Goal: Task Accomplishment & Management: Use online tool/utility

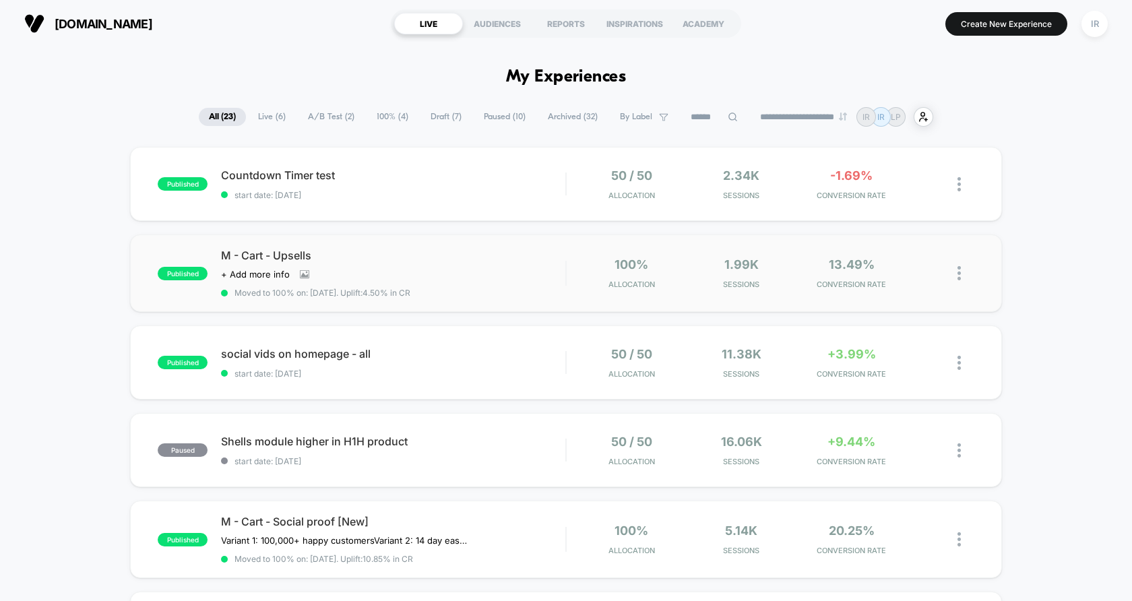
scroll to position [32, 0]
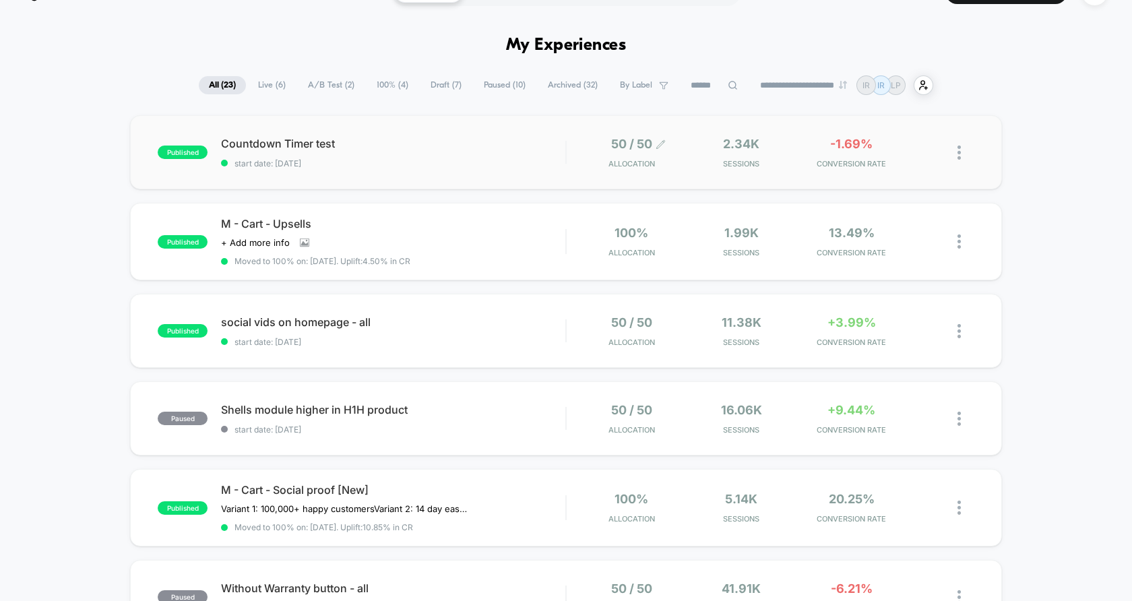
click at [647, 150] on span "50 / 50" at bounding box center [631, 144] width 41 height 14
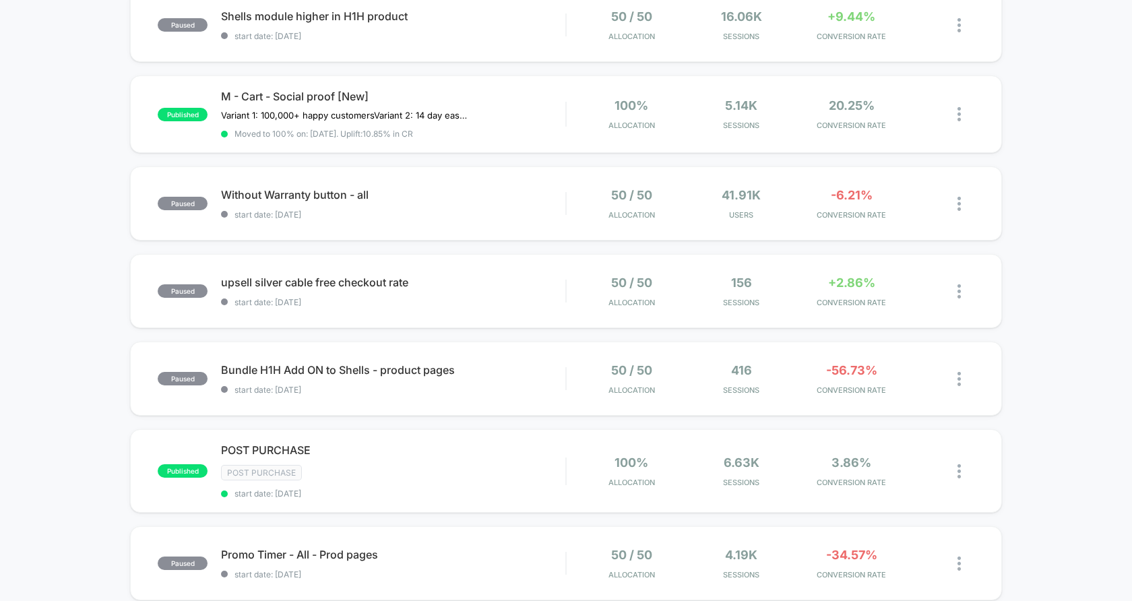
scroll to position [558, 0]
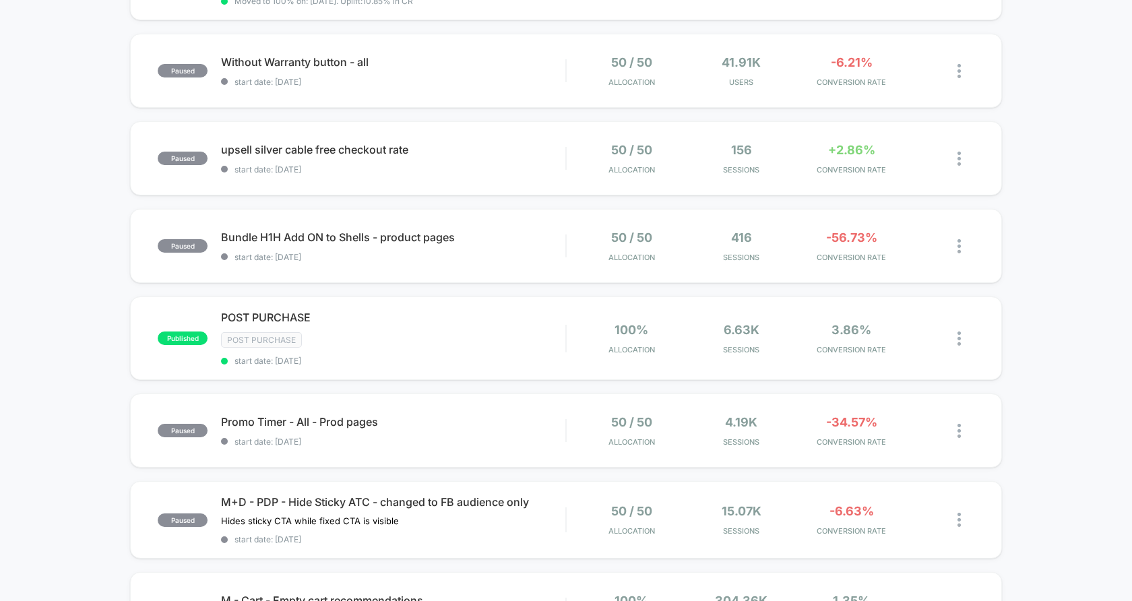
click at [532, 380] on div "published Countdown Timer test start date: 10/15/2025 50 / 50 Allocation 2.34k …" at bounding box center [566, 151] width 1132 height 1125
click at [533, 348] on div "POST PURCHASE Click to edit experience details Click to edit experience details…" at bounding box center [393, 338] width 344 height 55
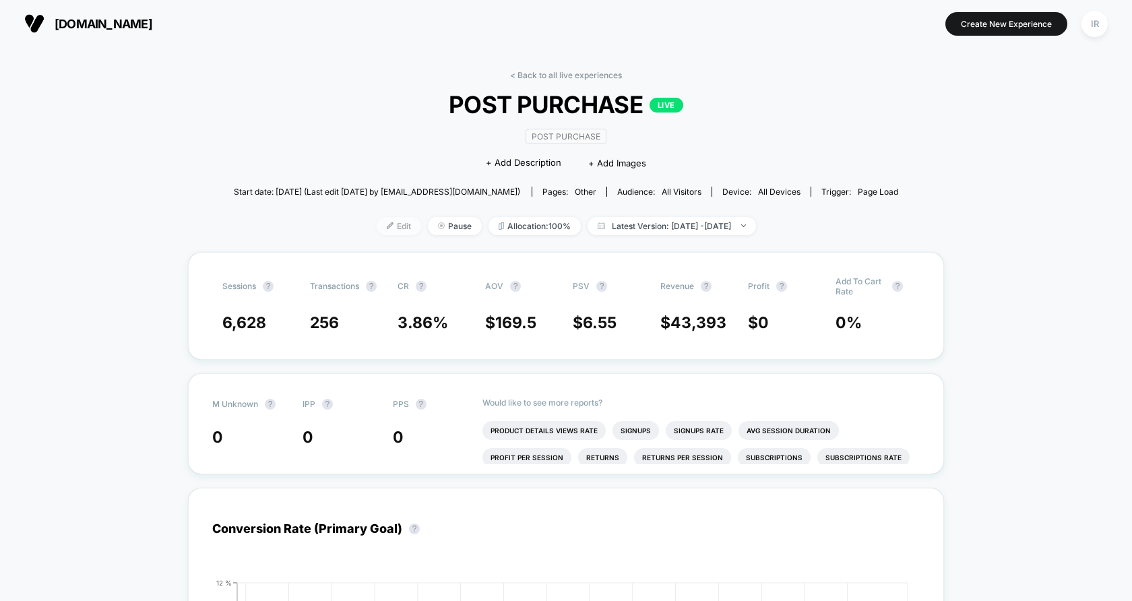
click at [377, 230] on span "Edit" at bounding box center [399, 226] width 44 height 18
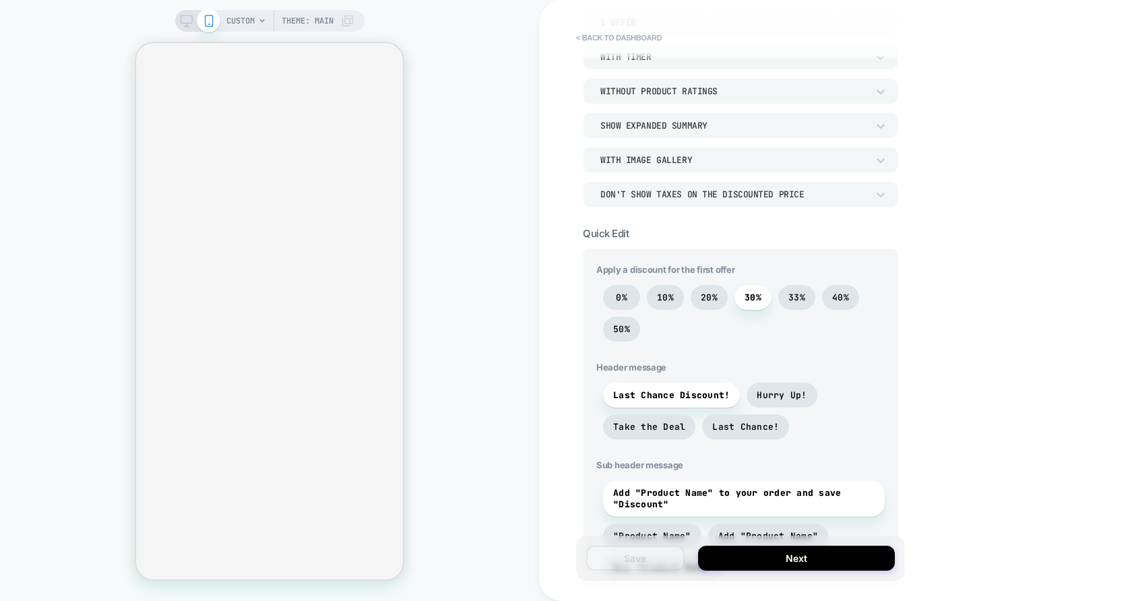
scroll to position [241, 0]
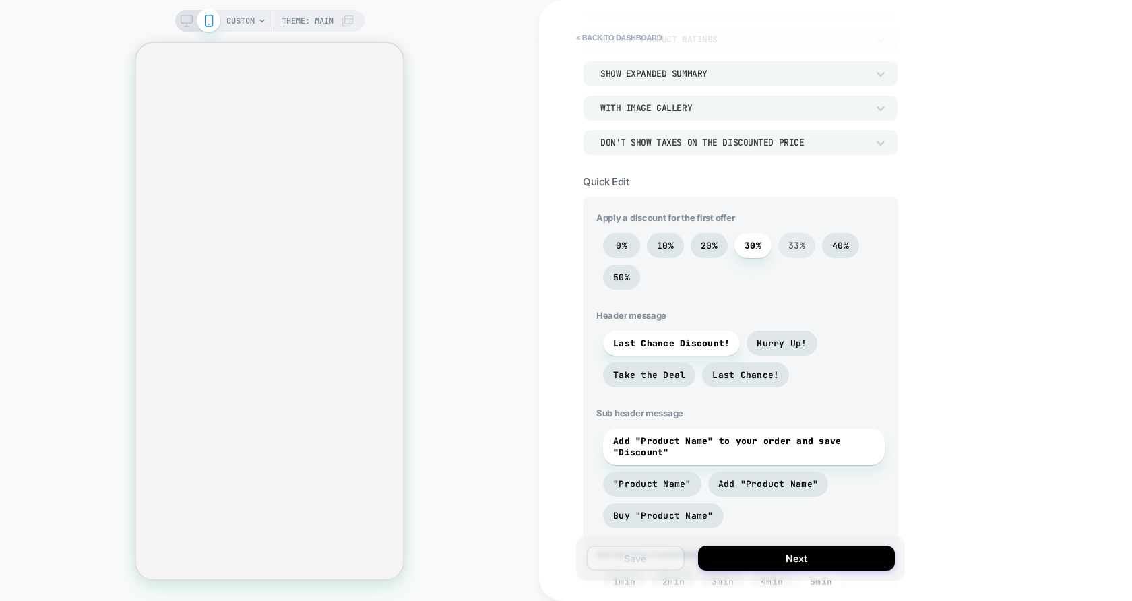
click at [790, 247] on span "33%" at bounding box center [796, 245] width 17 height 11
click at [759, 247] on span "30%" at bounding box center [753, 245] width 17 height 11
click at [805, 247] on span "33%" at bounding box center [796, 245] width 37 height 25
click at [761, 246] on span "30%" at bounding box center [753, 245] width 17 height 11
click at [745, 250] on span "30%" at bounding box center [752, 245] width 37 height 25
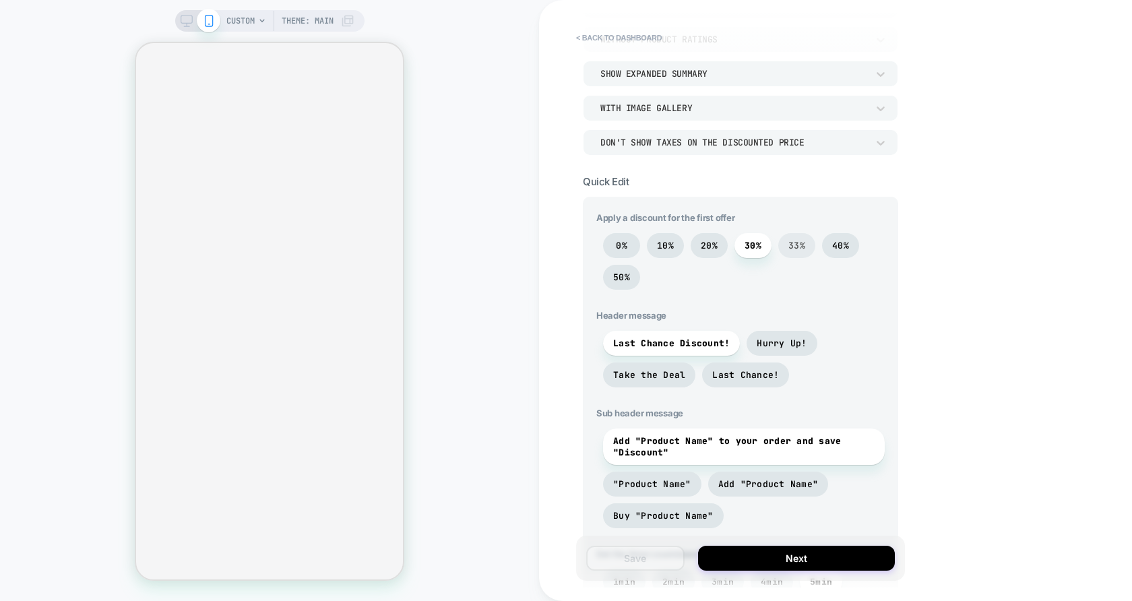
click at [785, 249] on span "33%" at bounding box center [796, 245] width 37 height 25
click at [658, 437] on span "Add "Product Name" to your order and save "Discount"" at bounding box center [743, 446] width 261 height 23
click at [765, 488] on span "Add "Product Name"" at bounding box center [768, 483] width 100 height 11
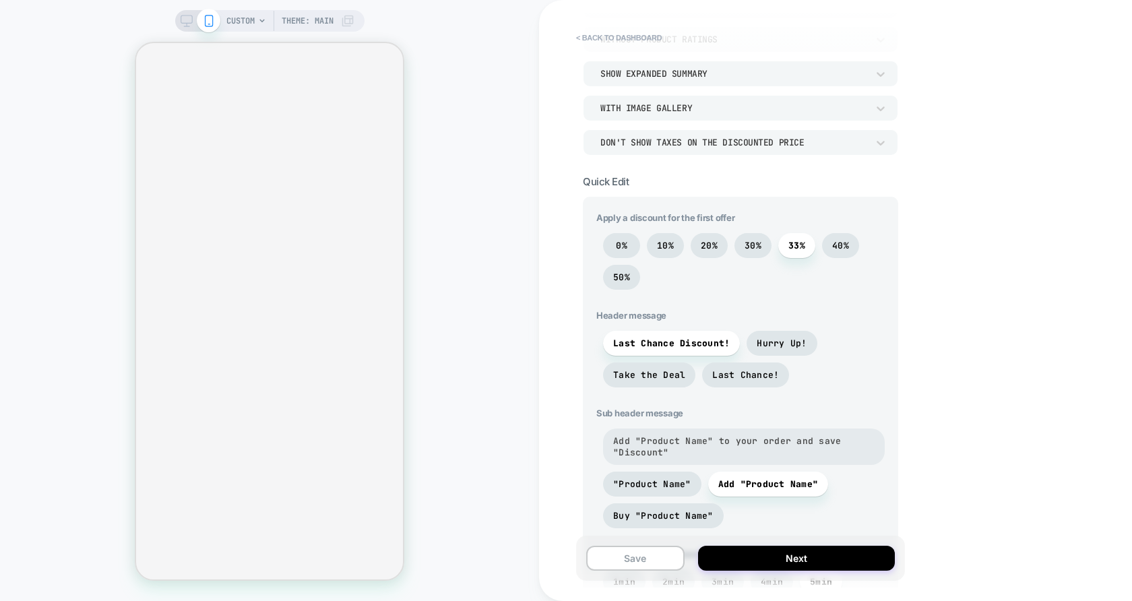
click at [771, 446] on span "Add "Product Name" to your order and save "Discount"" at bounding box center [743, 446] width 261 height 23
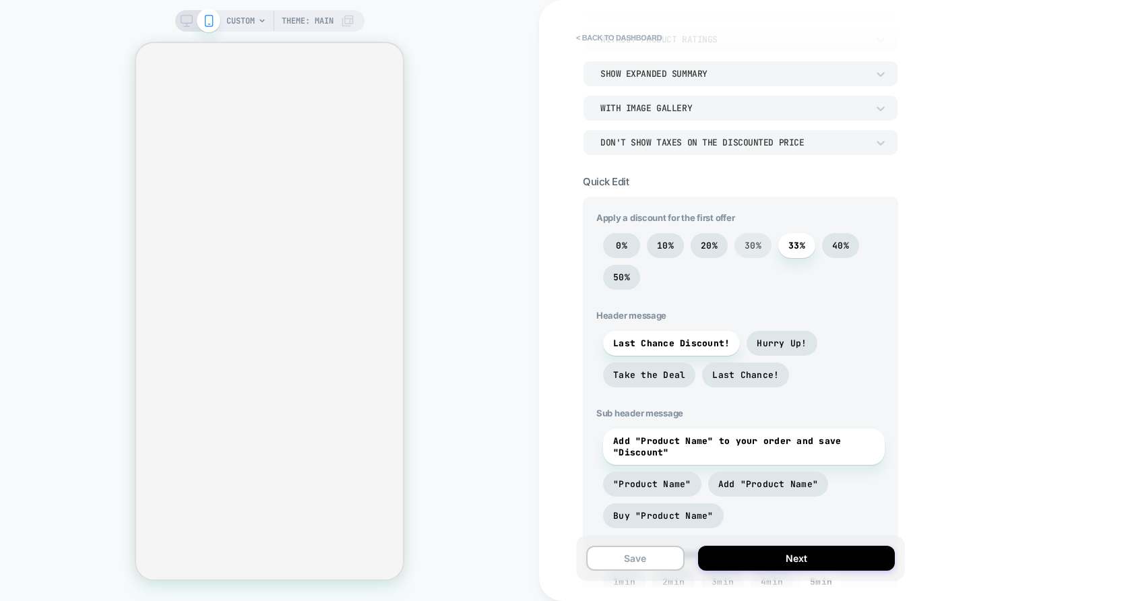
click at [756, 241] on span "30%" at bounding box center [753, 245] width 17 height 11
click at [796, 245] on span "33%" at bounding box center [796, 245] width 17 height 11
click at [741, 240] on span "30%" at bounding box center [752, 245] width 37 height 25
click at [798, 243] on span "33%" at bounding box center [796, 245] width 17 height 11
click at [807, 559] on button "Next" at bounding box center [796, 558] width 197 height 25
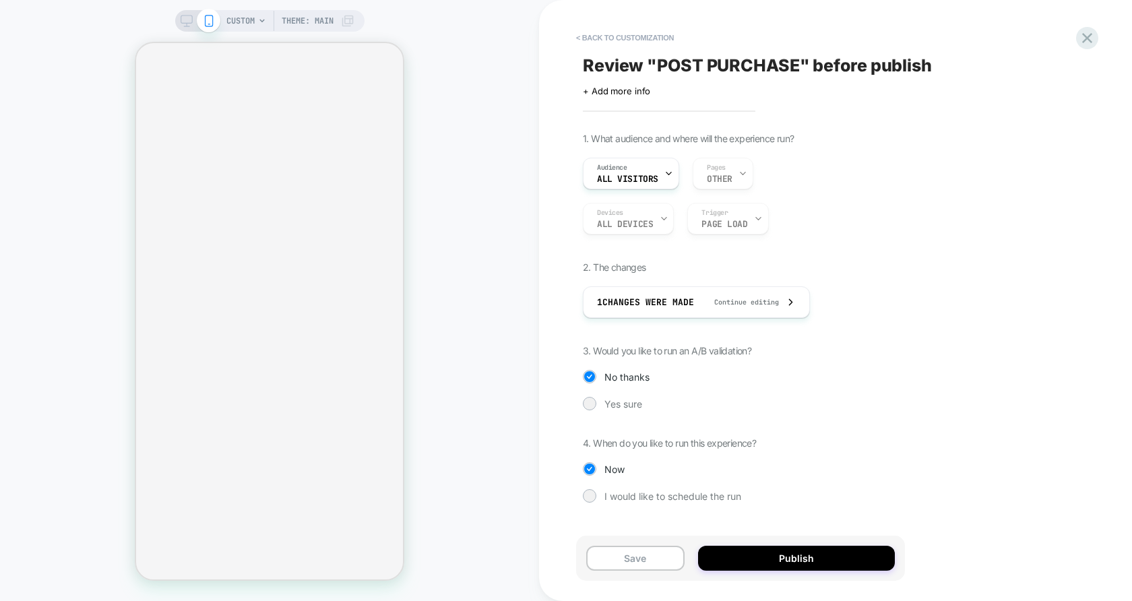
click at [781, 543] on div "Save Publish" at bounding box center [740, 558] width 329 height 45
click at [781, 548] on button "Publish" at bounding box center [796, 558] width 197 height 25
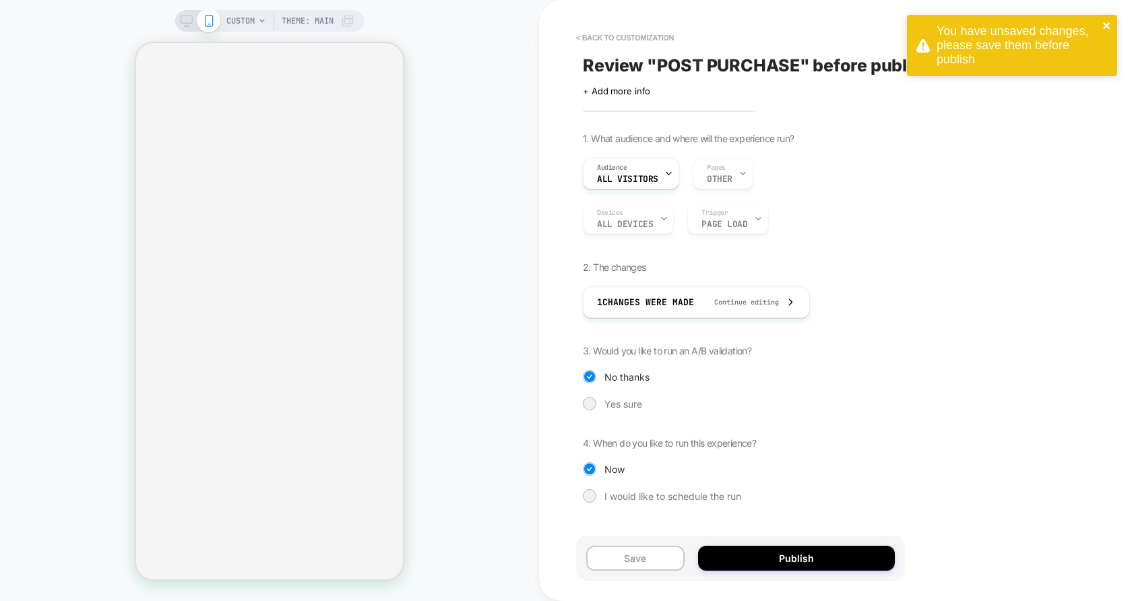
click at [1106, 24] on icon "close" at bounding box center [1106, 25] width 9 height 11
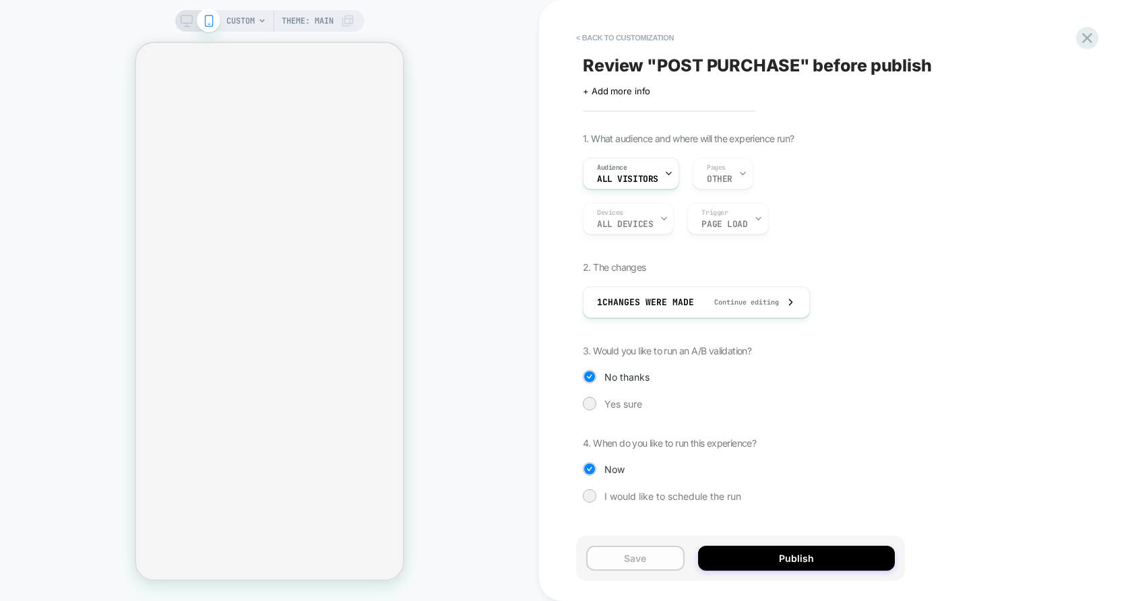
click at [638, 548] on button "Save" at bounding box center [635, 558] width 98 height 25
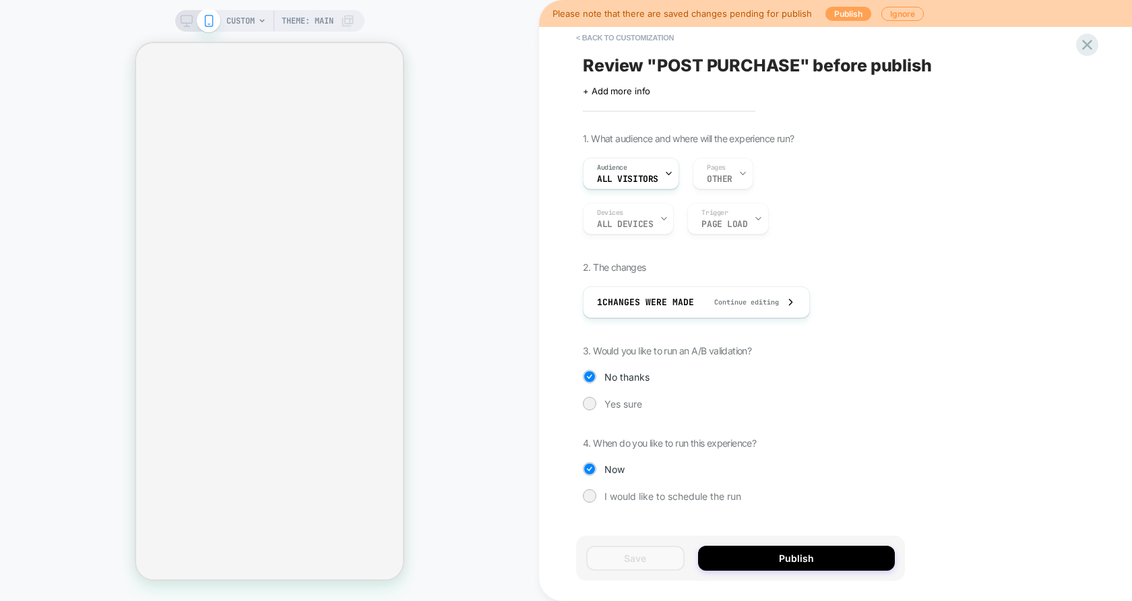
click at [851, 20] on button "Publish" at bounding box center [848, 14] width 46 height 14
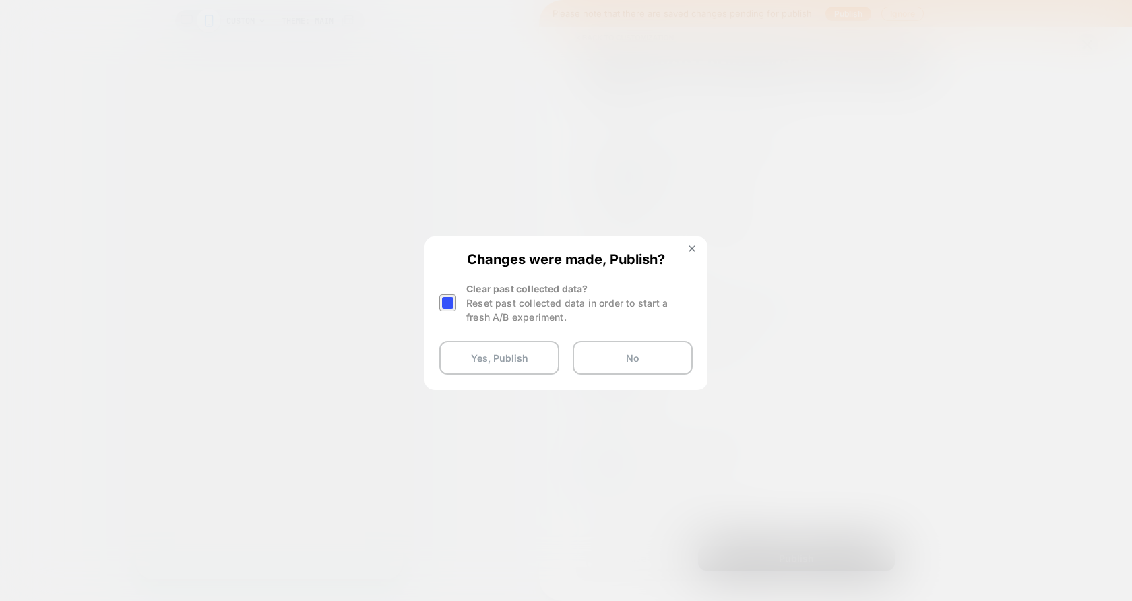
click at [501, 303] on div "Reset past collected data in order to start a fresh A/B experiment." at bounding box center [579, 310] width 226 height 28
click at [447, 304] on div at bounding box center [447, 302] width 17 height 17
click at [466, 362] on button "Yes, Publish" at bounding box center [499, 358] width 120 height 34
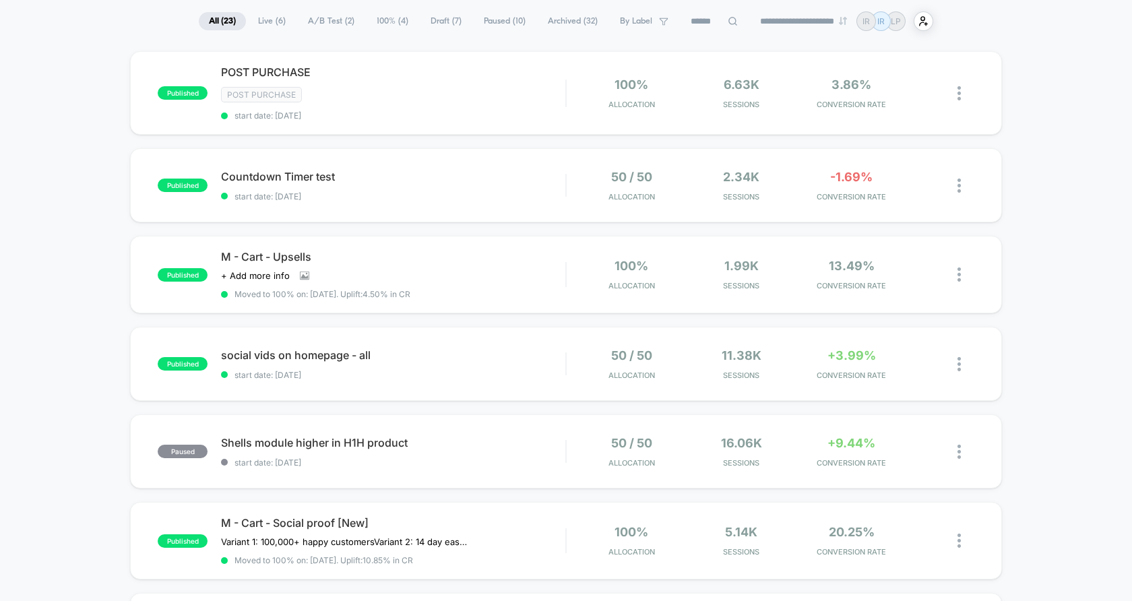
scroll to position [95, 0]
click at [515, 352] on span "social vids on homepage - all Click to edit experience details" at bounding box center [393, 355] width 344 height 13
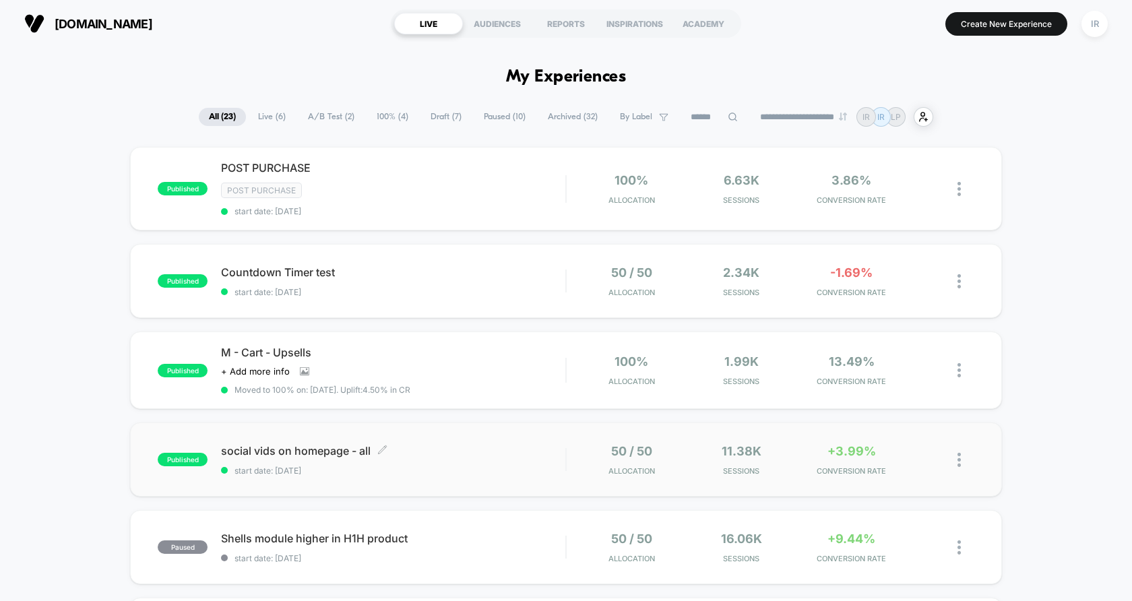
click at [529, 446] on span "social vids on homepage - all Click to edit experience details" at bounding box center [393, 450] width 344 height 13
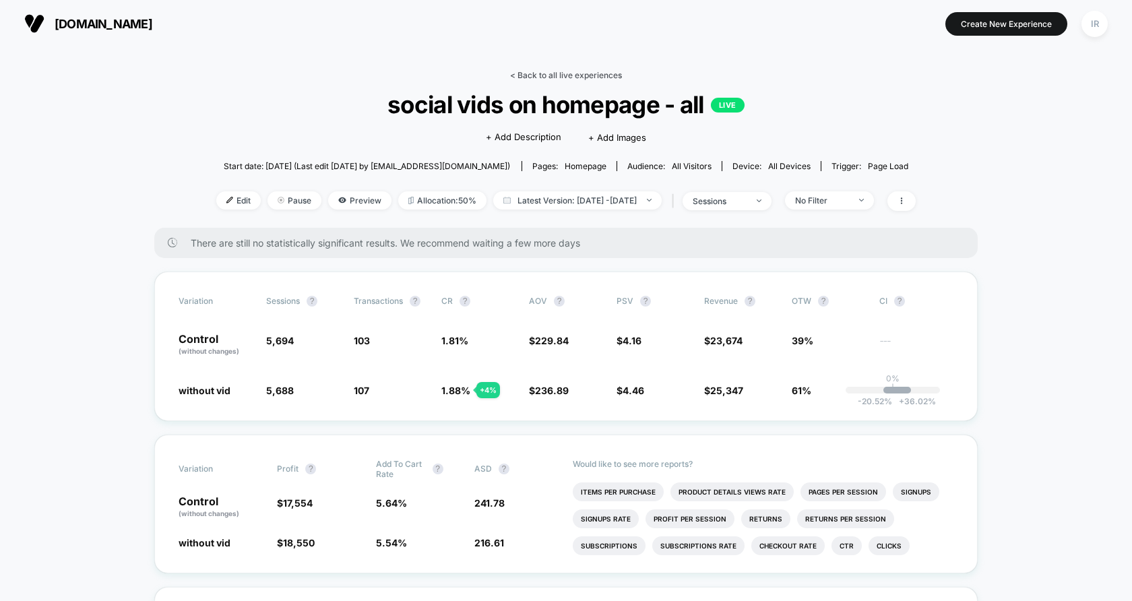
click at [571, 75] on link "< Back to all live experiences" at bounding box center [566, 75] width 112 height 10
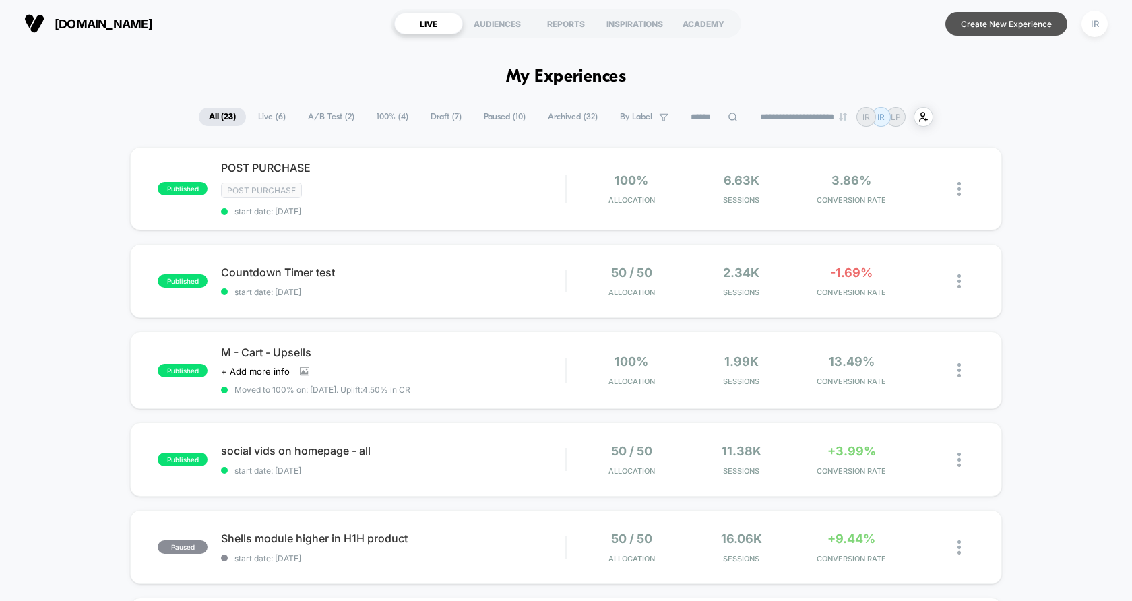
click at [1049, 24] on button "Create New Experience" at bounding box center [1006, 24] width 122 height 24
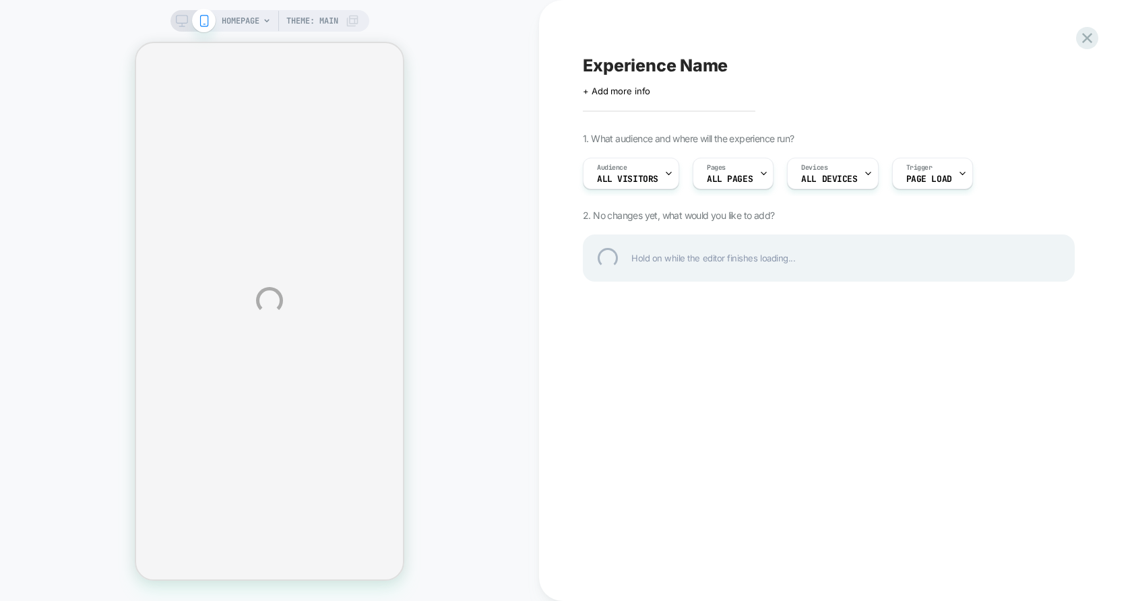
click at [611, 55] on div "HOMEPAGE Theme: MAIN Experience Name Click to edit experience details + Add mor…" at bounding box center [566, 300] width 1132 height 601
click at [614, 60] on div "Experience Name" at bounding box center [829, 65] width 492 height 20
click at [602, 60] on textarea at bounding box center [592, 65] width 19 height 21
type textarea "**********"
click at [797, 64] on div "**********" at bounding box center [829, 65] width 492 height 21
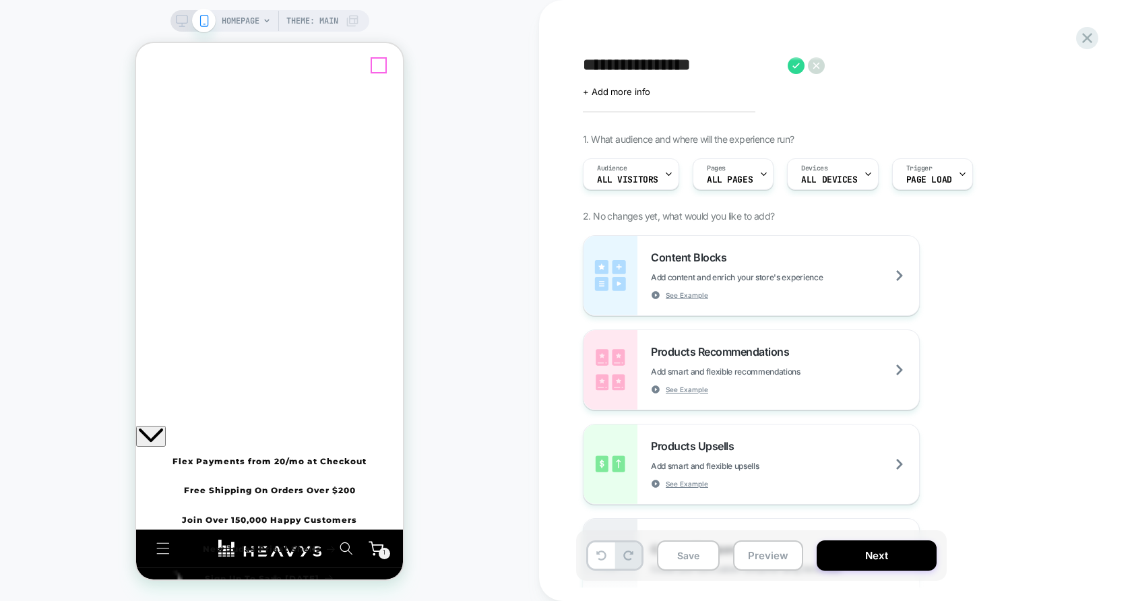
click at [142, 95] on icon "Close" at bounding box center [142, 95] width 0 height 0
click at [790, 68] on icon at bounding box center [796, 65] width 17 height 17
click at [158, 541] on icon "Menu" at bounding box center [163, 548] width 14 height 14
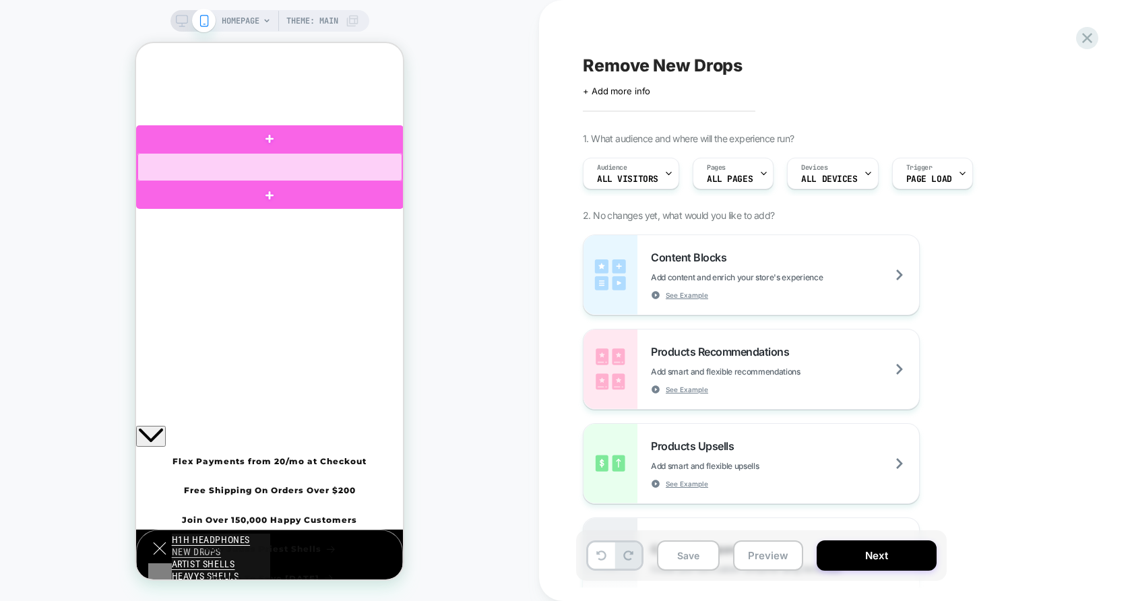
click at [247, 166] on div at bounding box center [269, 167] width 265 height 28
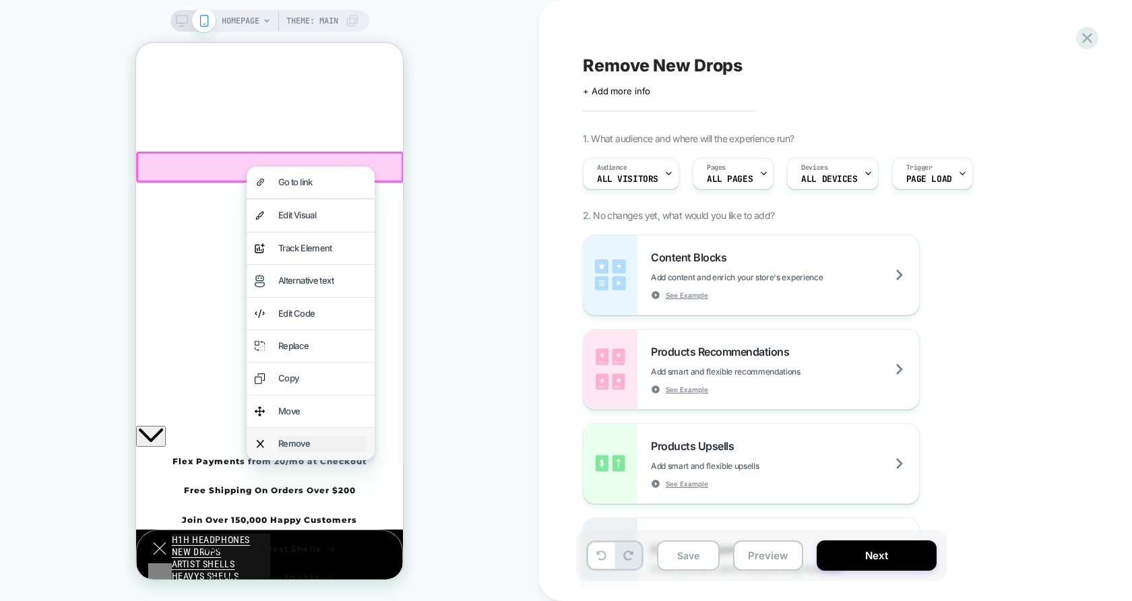
click at [317, 436] on div "Remove" at bounding box center [322, 443] width 88 height 15
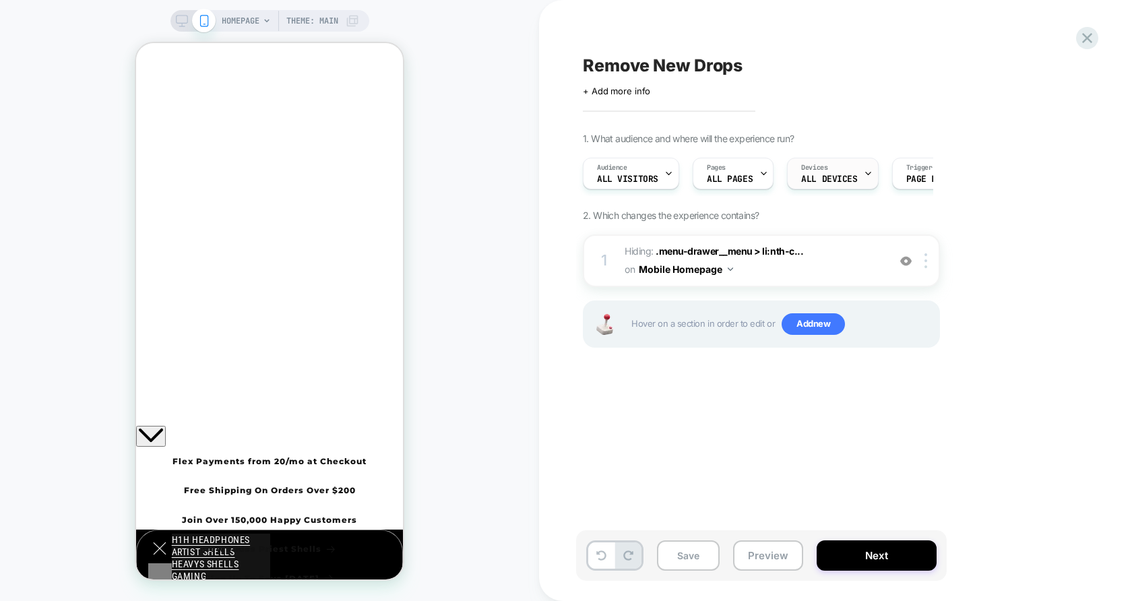
click at [828, 177] on span "ALL DEVICES" at bounding box center [829, 179] width 56 height 9
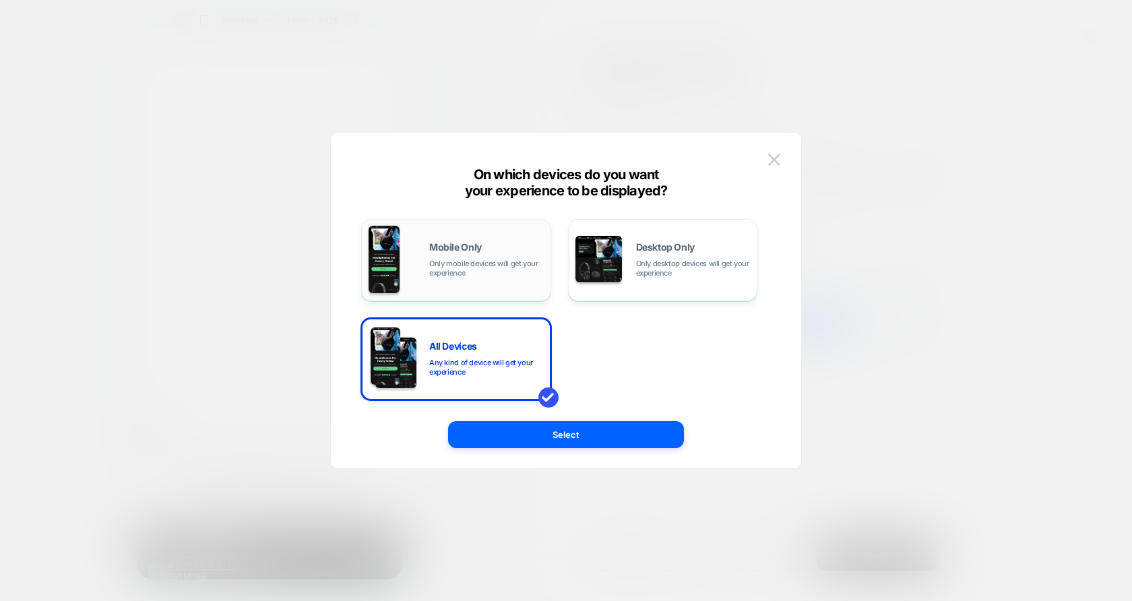
click at [466, 268] on span "Only mobile devices will get your experience" at bounding box center [486, 268] width 115 height 19
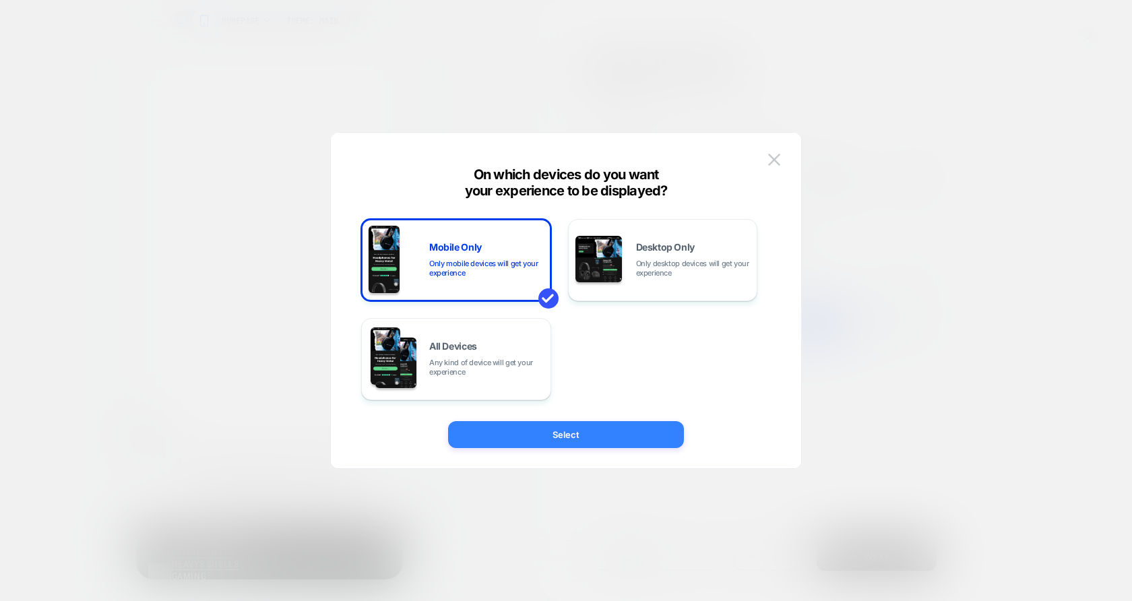
click at [567, 435] on button "Select" at bounding box center [566, 434] width 236 height 27
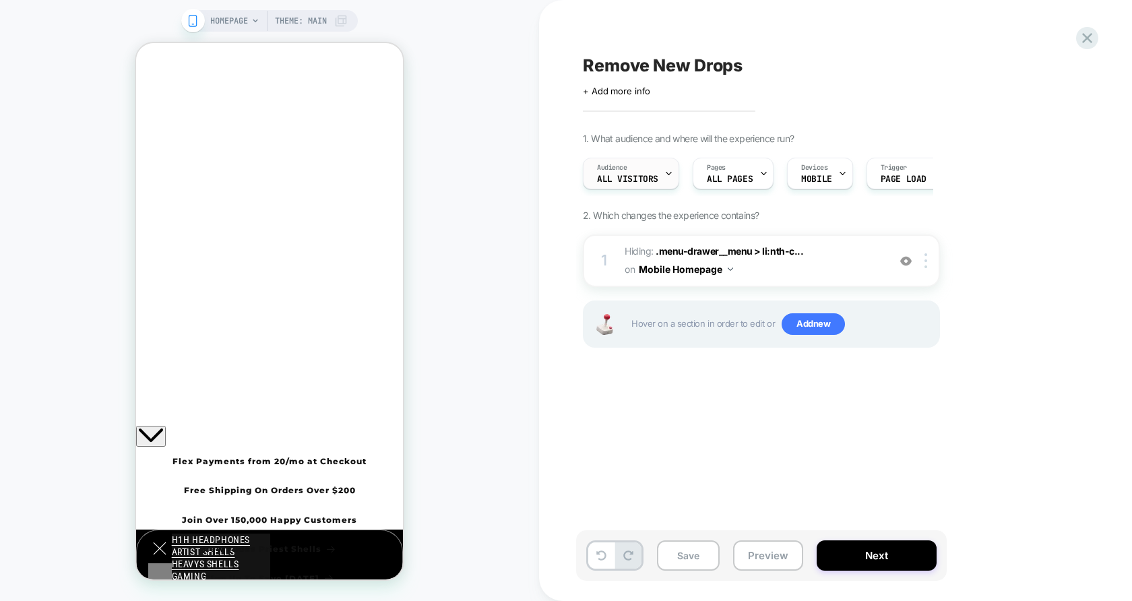
click at [664, 182] on div at bounding box center [668, 173] width 9 height 30
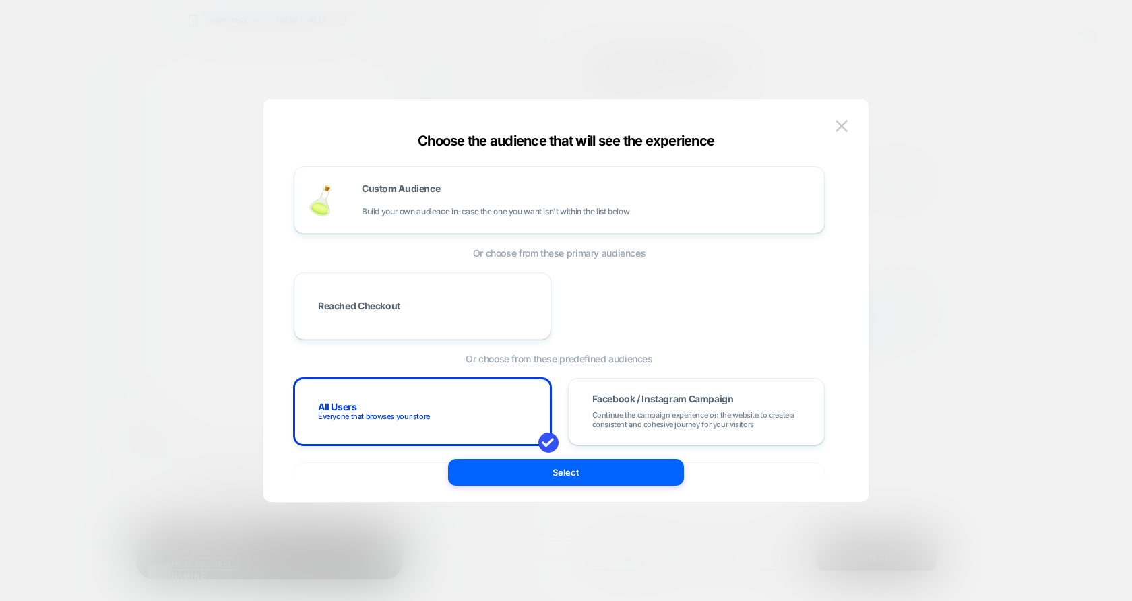
click at [894, 78] on div at bounding box center [566, 300] width 1132 height 601
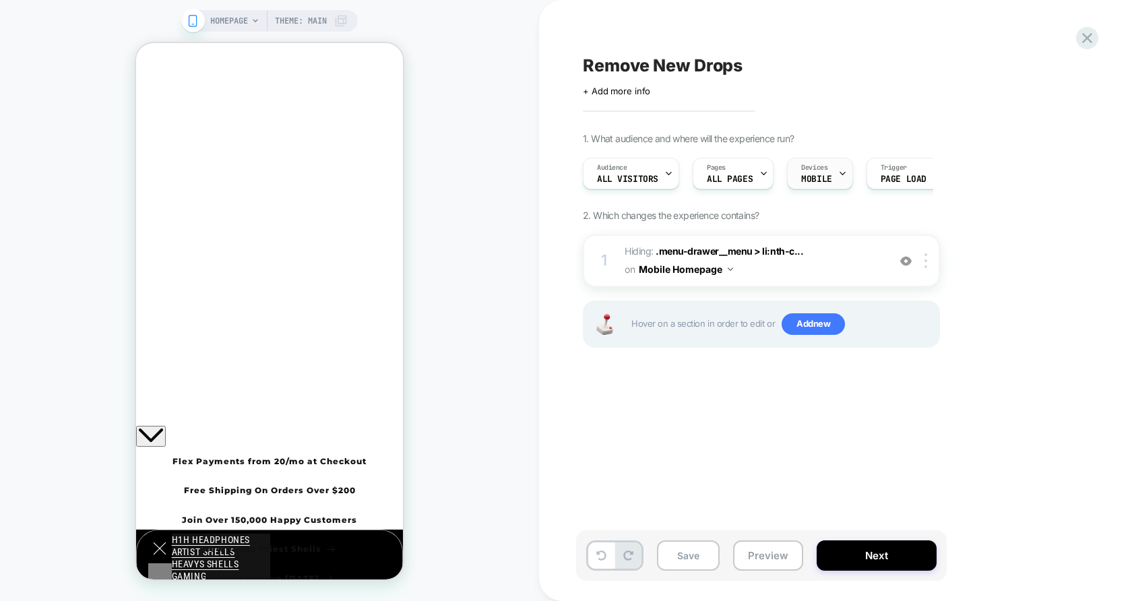
click at [841, 175] on icon at bounding box center [842, 173] width 9 height 9
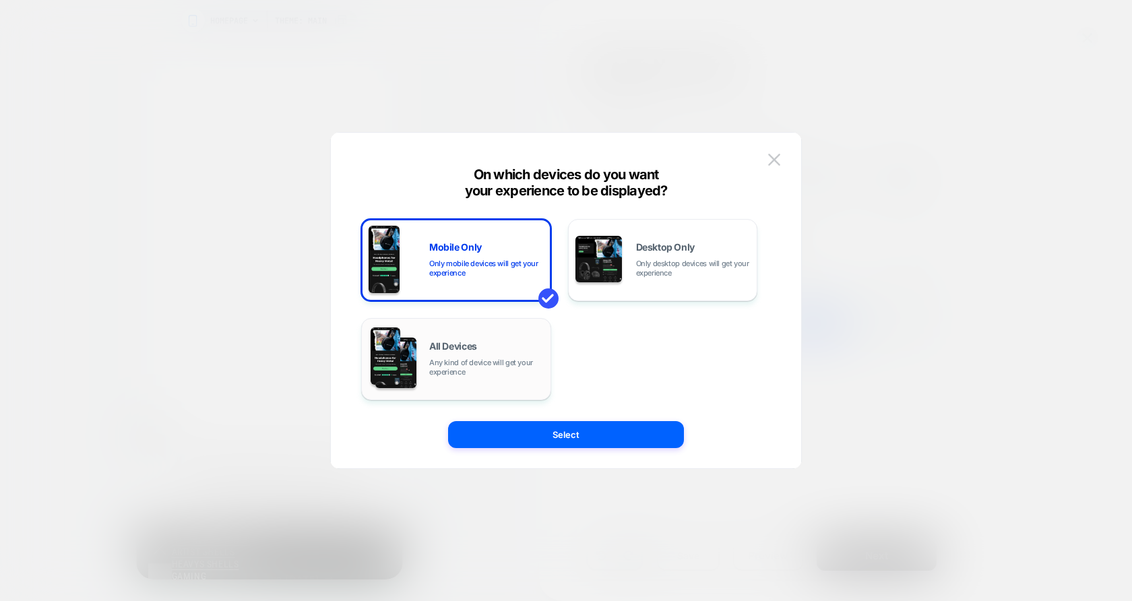
click at [499, 346] on div "All Devices Any kind of device will get your experience" at bounding box center [486, 359] width 115 height 35
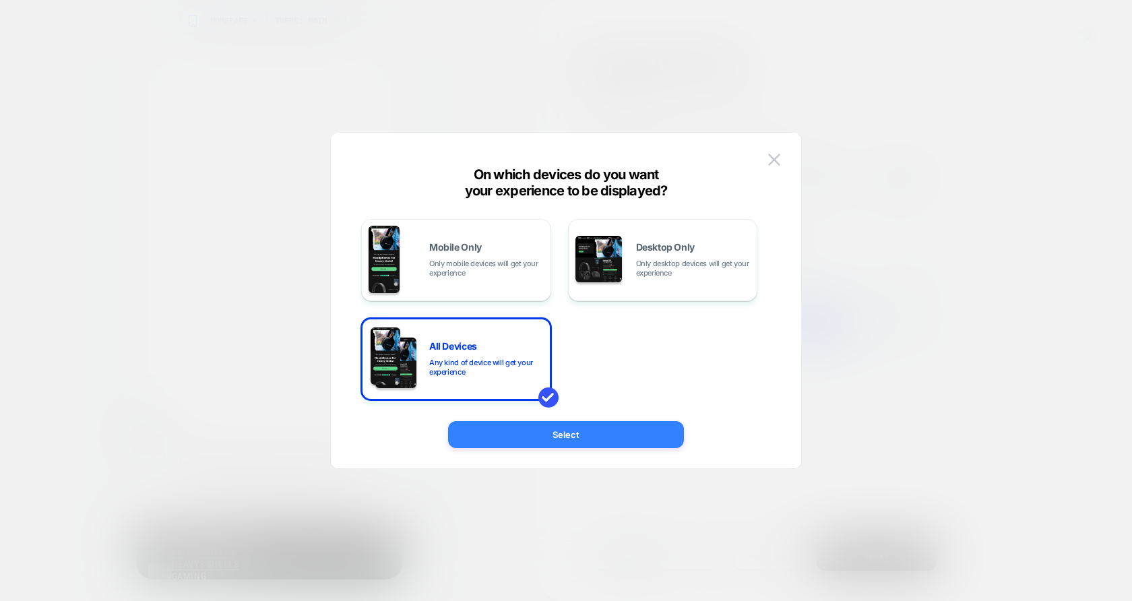
click at [513, 429] on button "Select" at bounding box center [566, 434] width 236 height 27
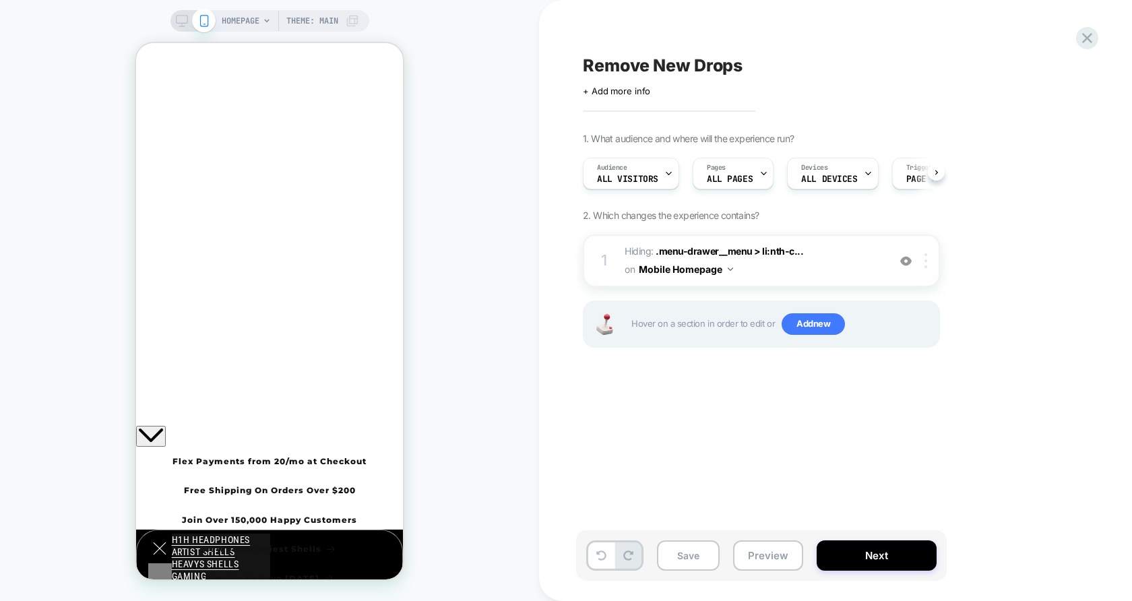
click at [932, 254] on div at bounding box center [928, 260] width 22 height 15
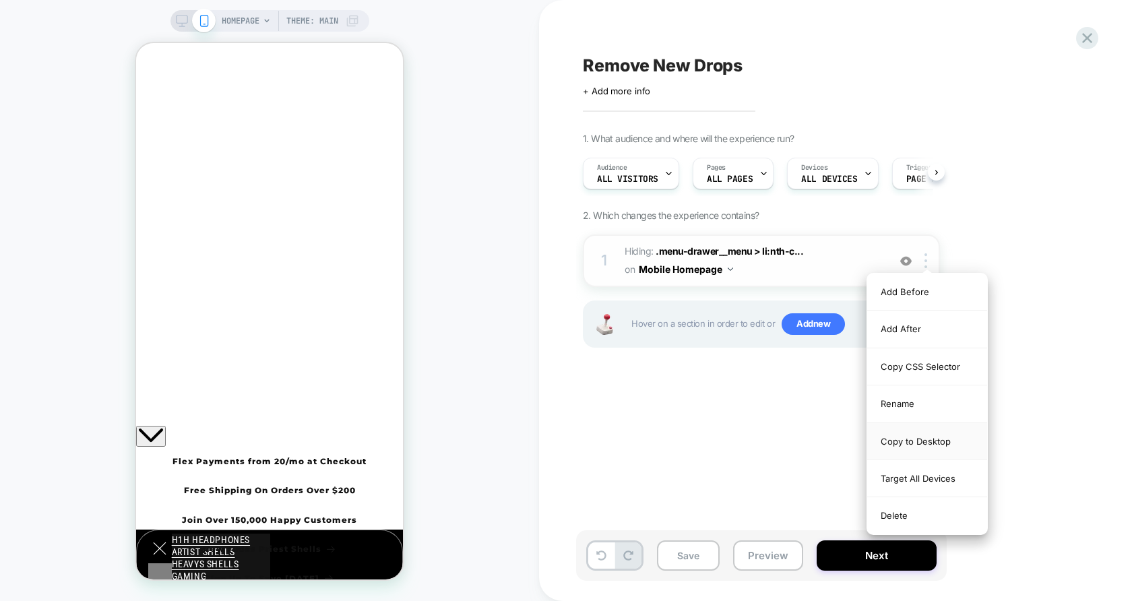
click at [910, 437] on div "Copy to Desktop" at bounding box center [927, 441] width 120 height 37
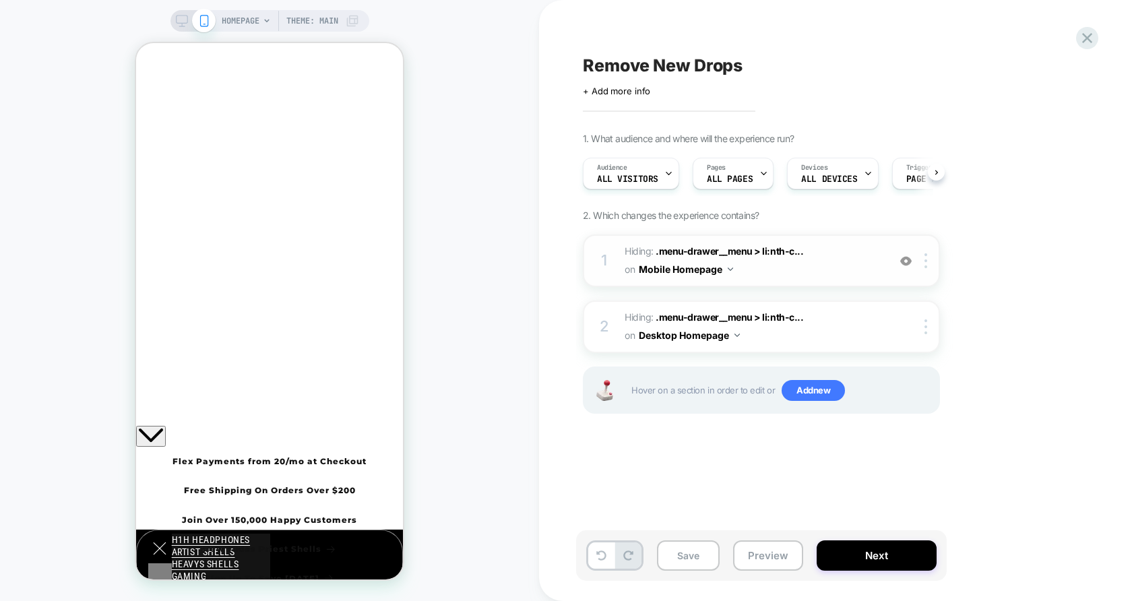
click at [732, 271] on div "on Mobile Homepage" at bounding box center [679, 269] width 108 height 20
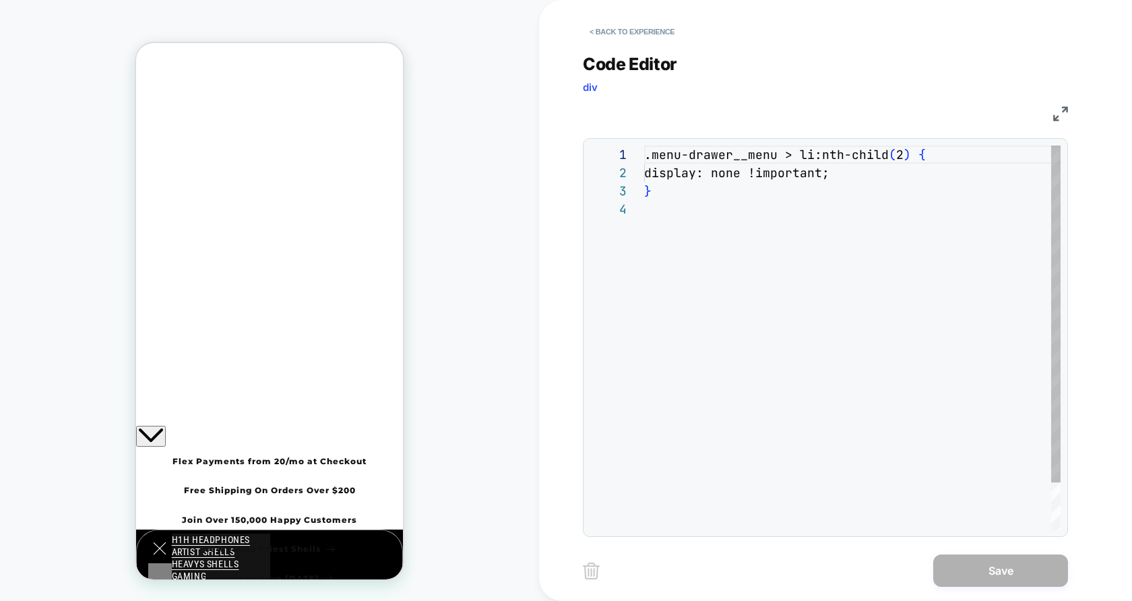
scroll to position [54, 0]
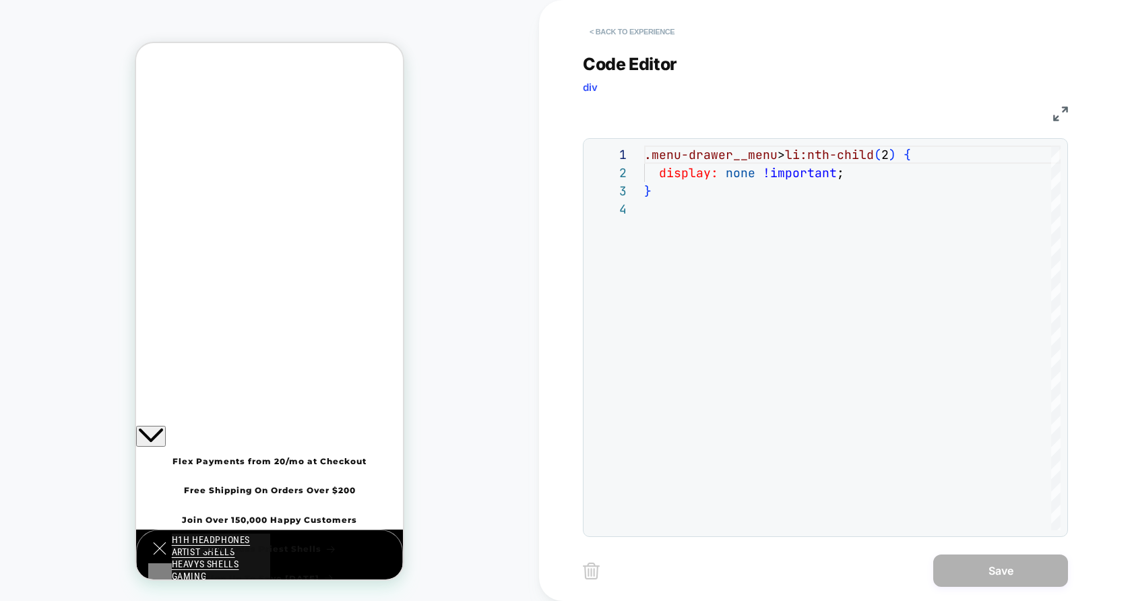
click at [605, 29] on button "< Back to experience" at bounding box center [632, 32] width 98 height 22
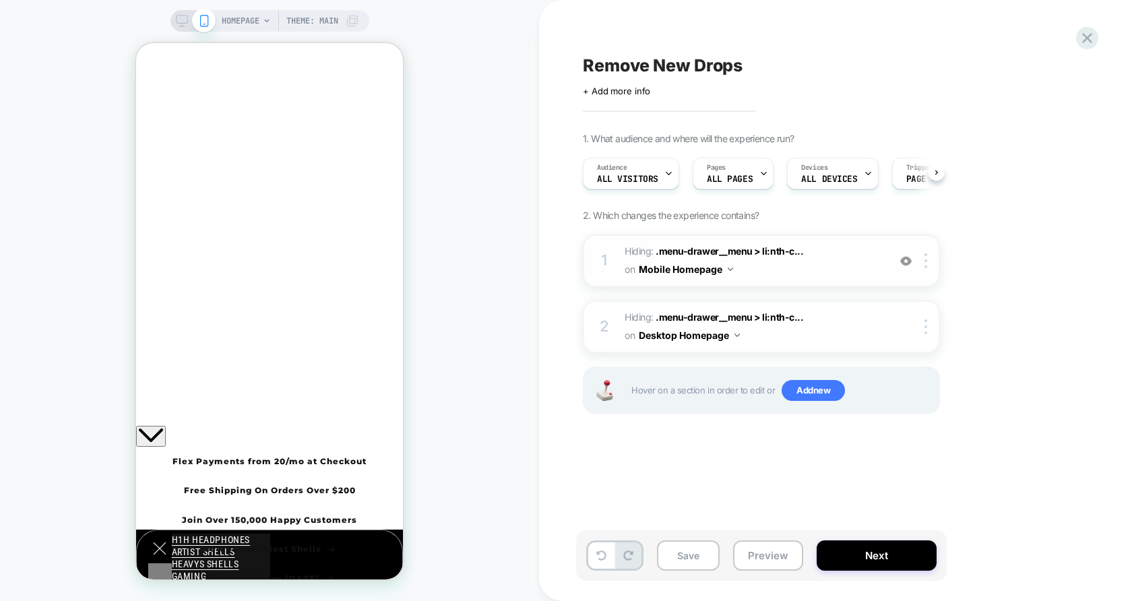
scroll to position [0, 1]
click at [708, 271] on button "Mobile Homepage" at bounding box center [686, 269] width 94 height 20
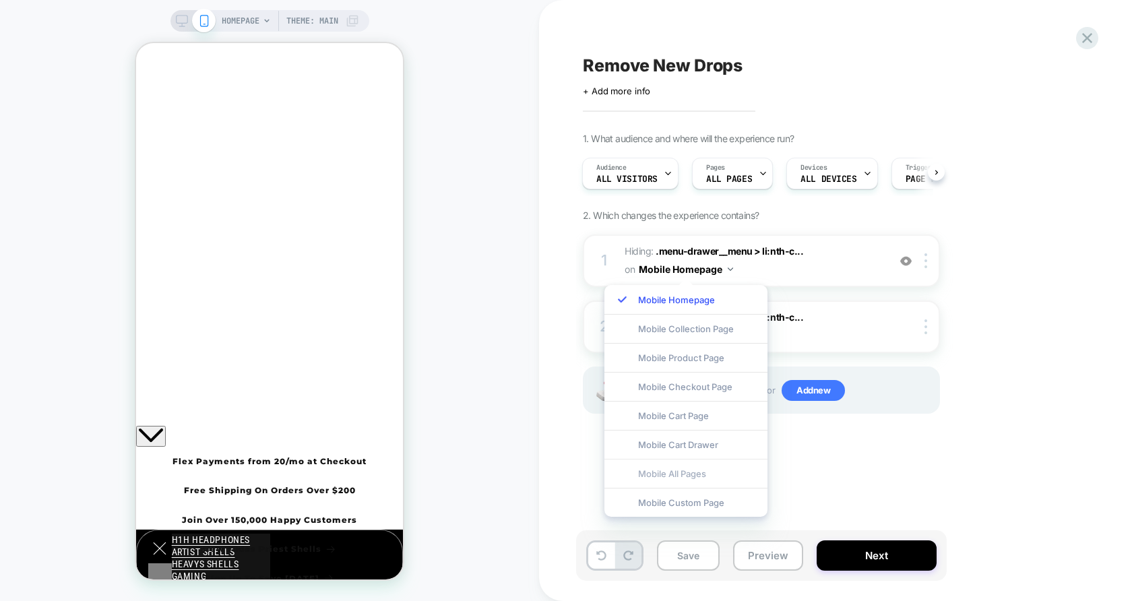
click at [668, 480] on div "Mobile All Pages" at bounding box center [685, 473] width 163 height 29
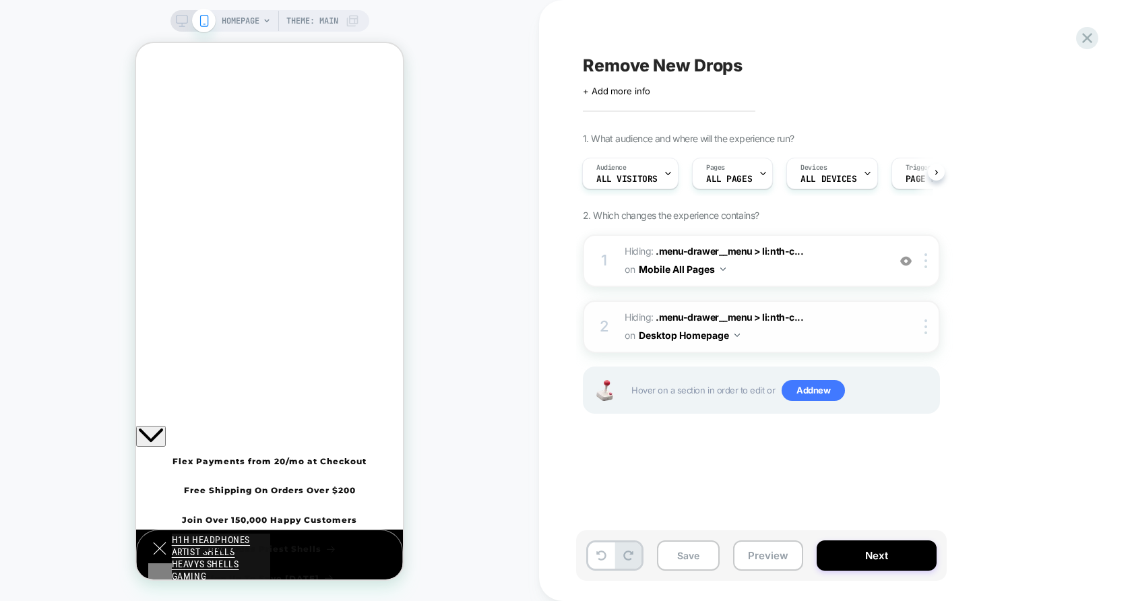
click at [734, 331] on button "Desktop Homepage" at bounding box center [689, 335] width 101 height 20
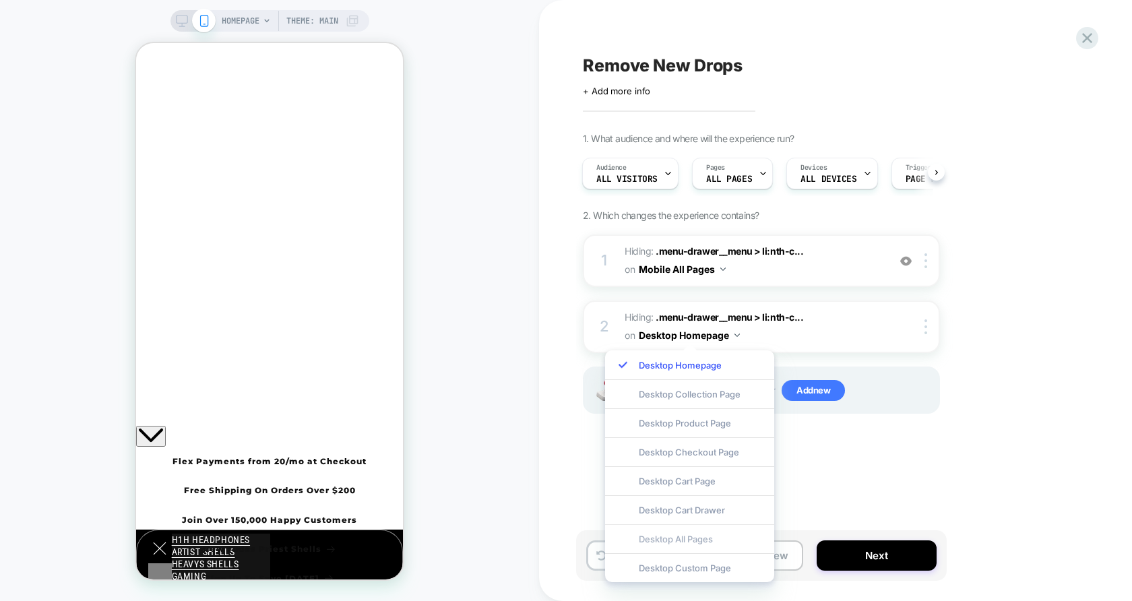
click at [679, 531] on div "Desktop All Pages" at bounding box center [689, 538] width 169 height 29
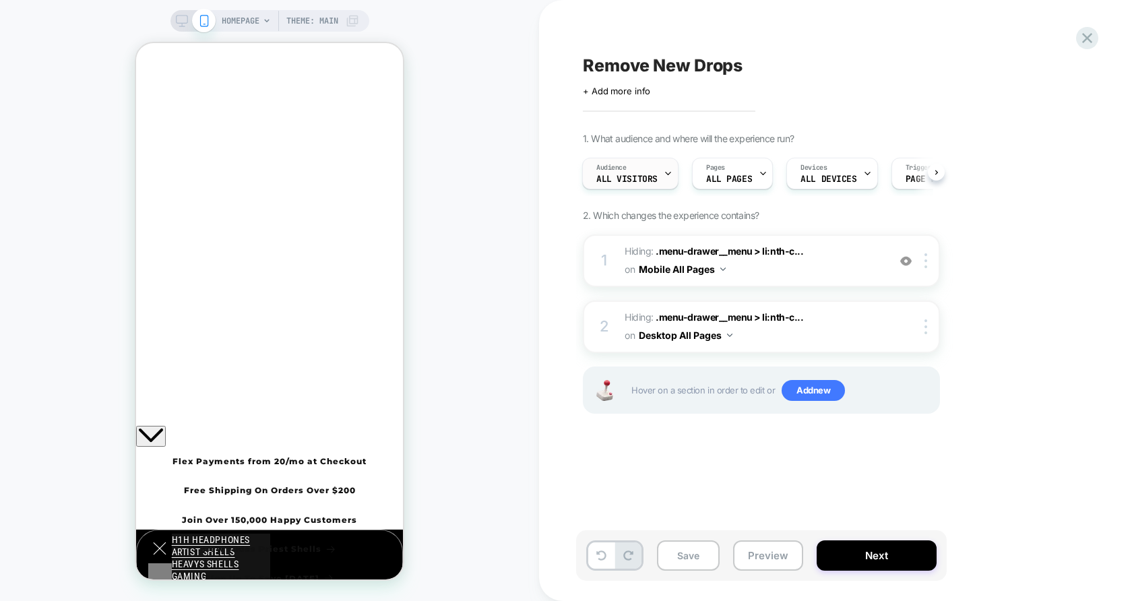
click at [633, 171] on div "Audience All Visitors" at bounding box center [627, 173] width 88 height 30
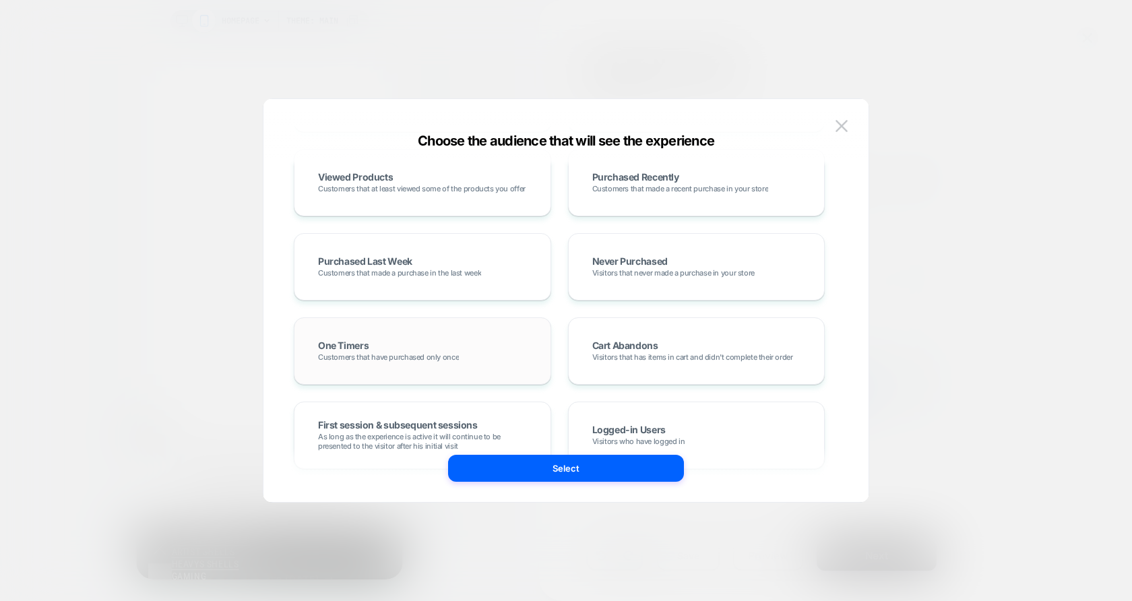
scroll to position [193, 0]
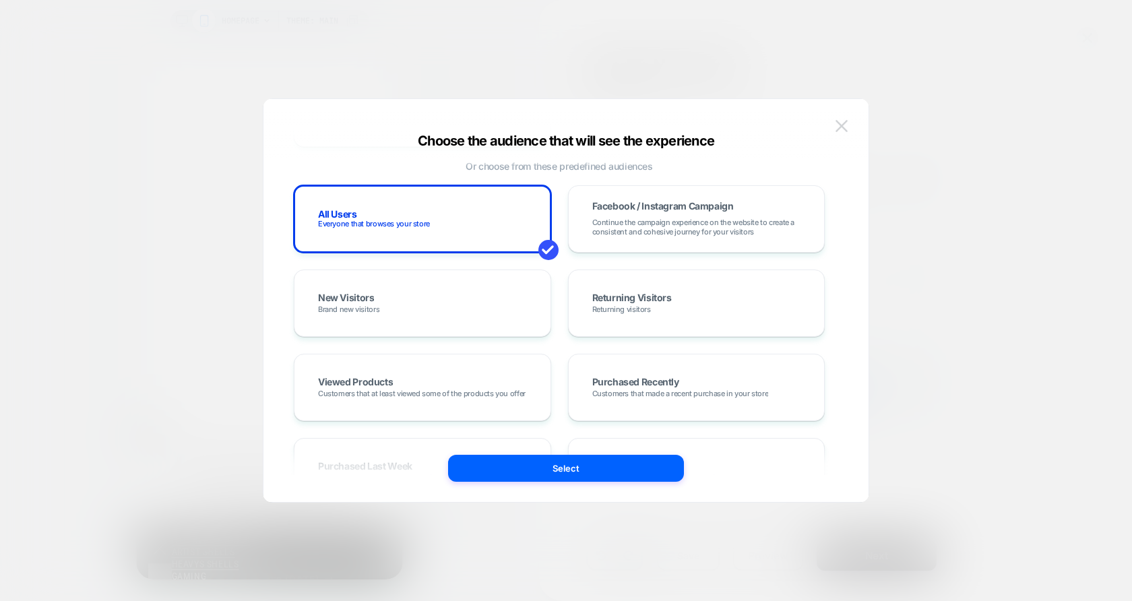
drag, startPoint x: 443, startPoint y: 331, endPoint x: 834, endPoint y: 125, distance: 441.9
click at [834, 125] on div "Choose the audience that will see the experience Custom Audience Build your own…" at bounding box center [565, 307] width 605 height 389
click at [834, 125] on button at bounding box center [841, 126] width 20 height 20
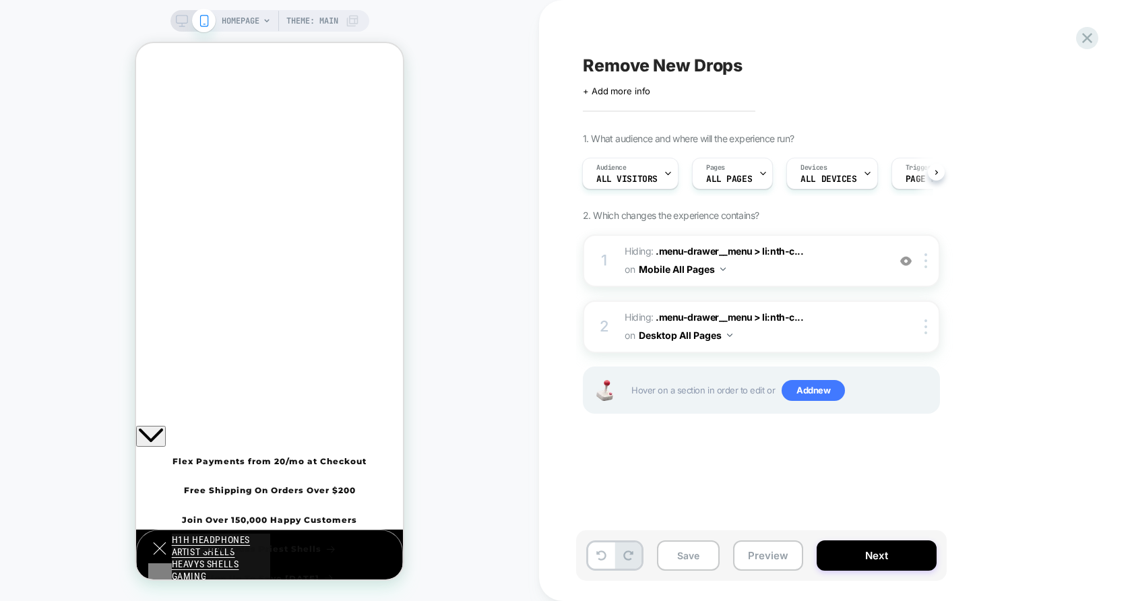
drag, startPoint x: 856, startPoint y: 555, endPoint x: 720, endPoint y: 69, distance: 503.7
click at [720, 69] on div "Remove New Drops Click to edit experience details + Add more info 1. What audie…" at bounding box center [835, 300] width 505 height 601
click at [720, 69] on span "Remove New Drops" at bounding box center [663, 65] width 160 height 20
type textarea "**********"
click at [911, 66] on icon at bounding box center [912, 65] width 17 height 17
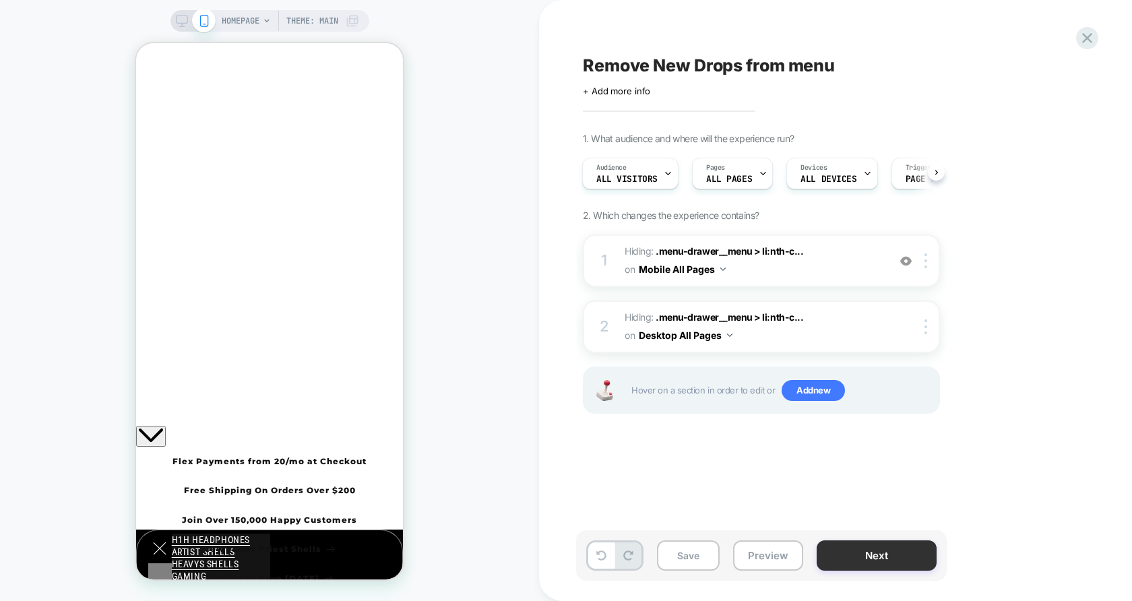
click at [918, 556] on button "Next" at bounding box center [877, 555] width 120 height 30
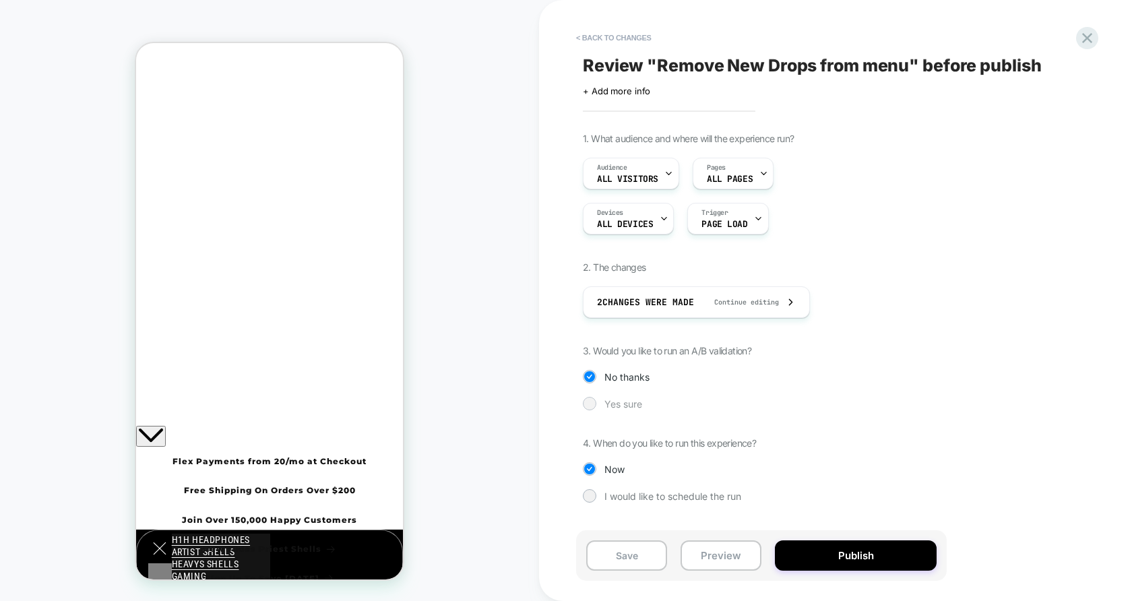
click at [637, 404] on span "Yes sure" at bounding box center [623, 403] width 38 height 11
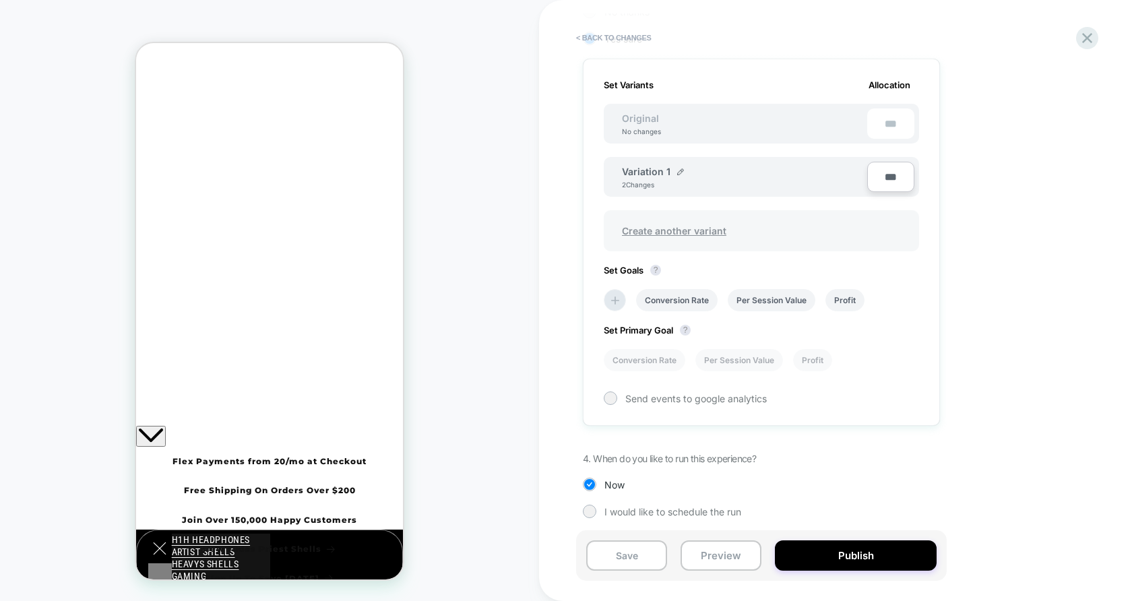
scroll to position [366, 0]
click at [683, 171] on div "Variation 1 2 Changes" at bounding box center [744, 176] width 245 height 23
click at [680, 168] on img at bounding box center [680, 171] width 7 height 7
click at [680, 165] on input "**********" at bounding box center [671, 177] width 98 height 26
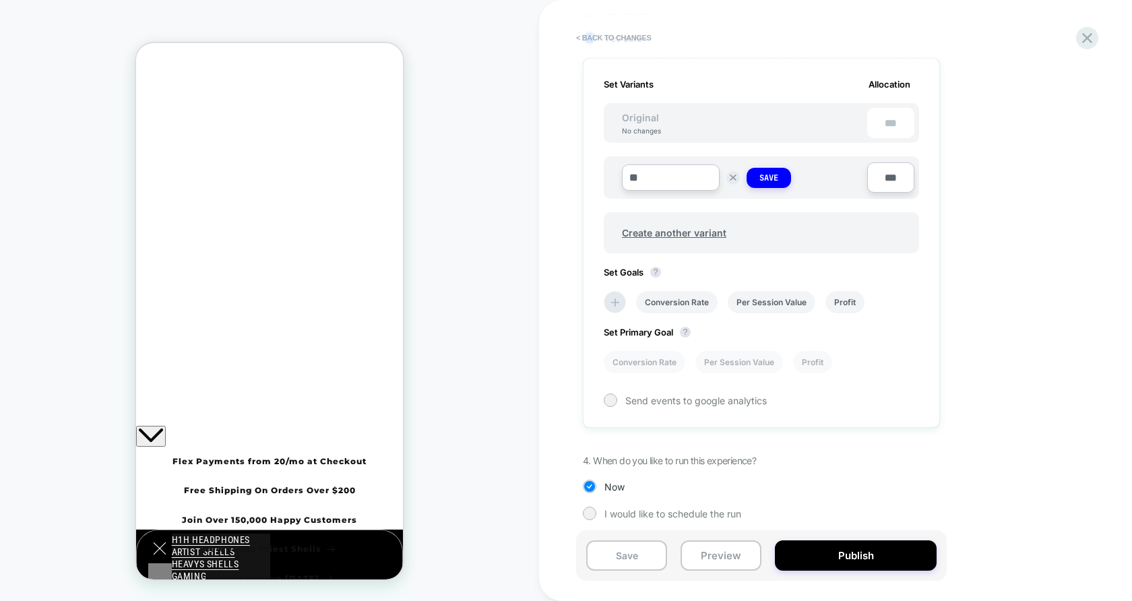
click at [677, 167] on input "*" at bounding box center [671, 177] width 98 height 26
type input "**********"
click at [748, 170] on button "Save" at bounding box center [769, 178] width 44 height 20
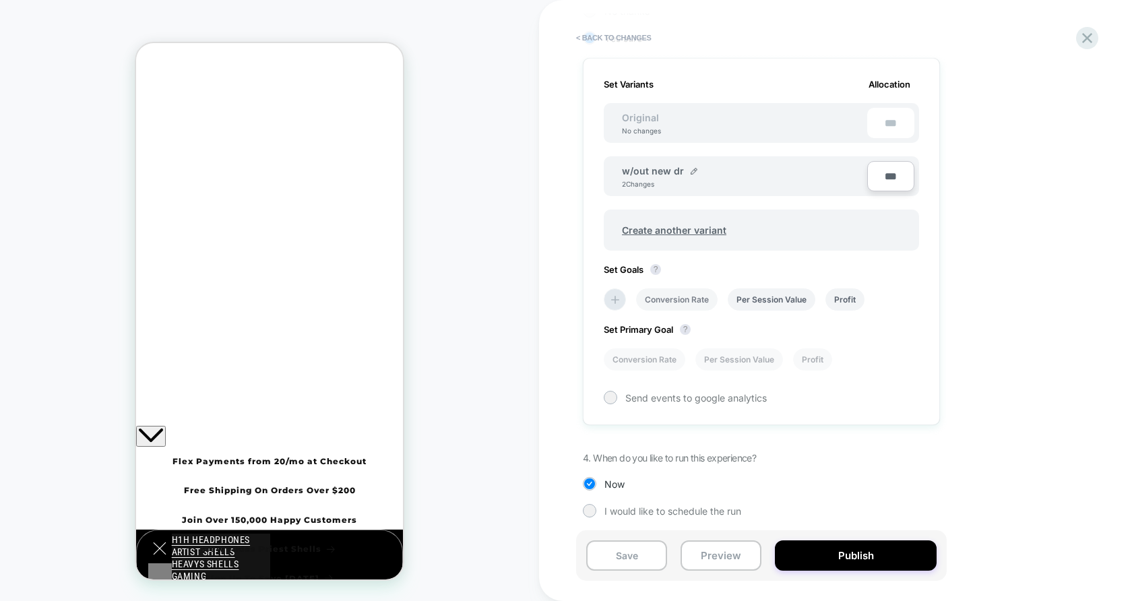
click at [694, 288] on li "Conversion Rate" at bounding box center [677, 299] width 82 height 22
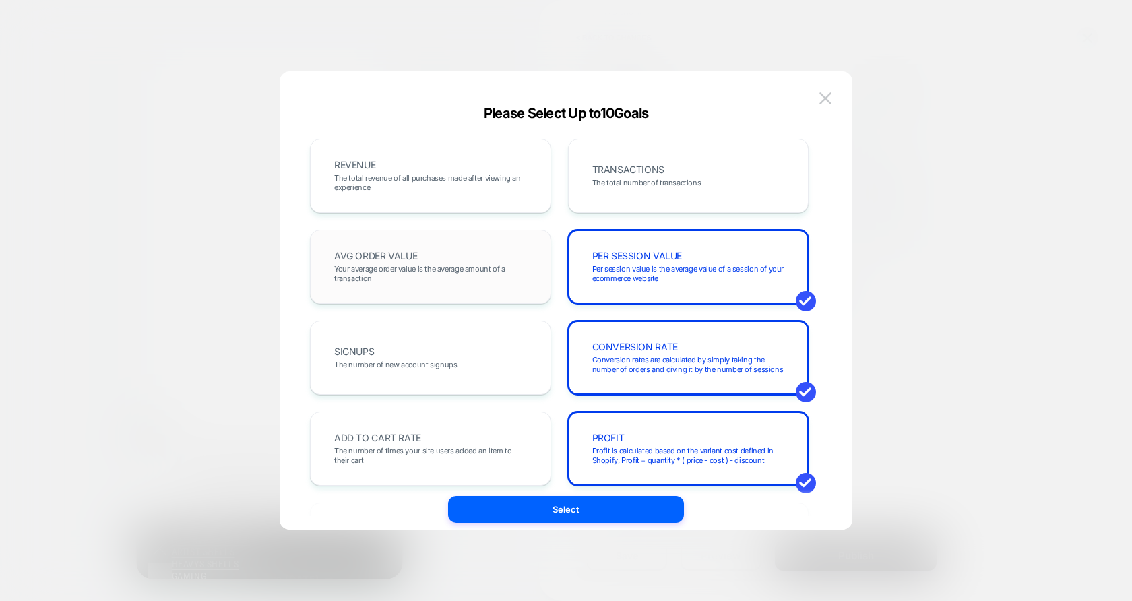
click at [433, 276] on span "Your average order value is the average amount of a transaction" at bounding box center [430, 273] width 193 height 19
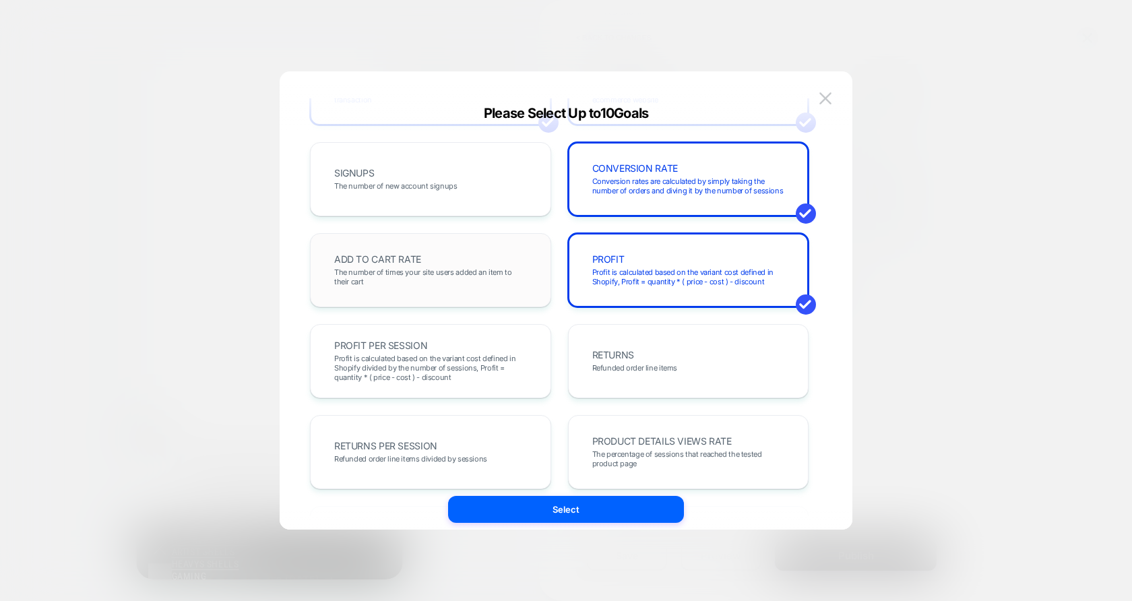
scroll to position [227, 0]
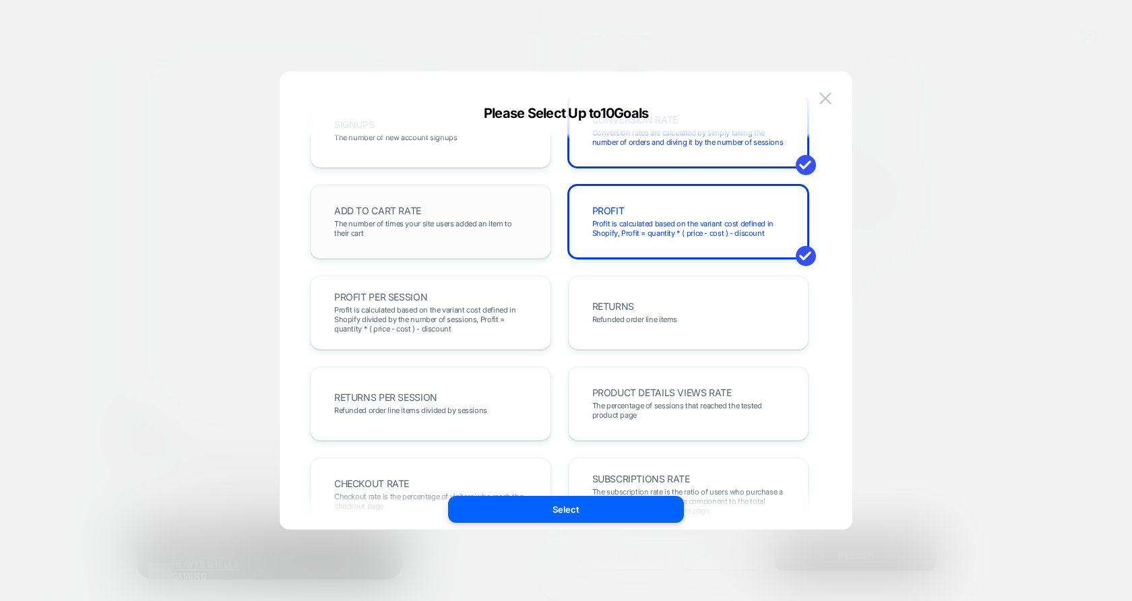
click at [506, 197] on div "ADD TO CART RATE The number of times your site users added an item to their cart" at bounding box center [430, 222] width 241 height 74
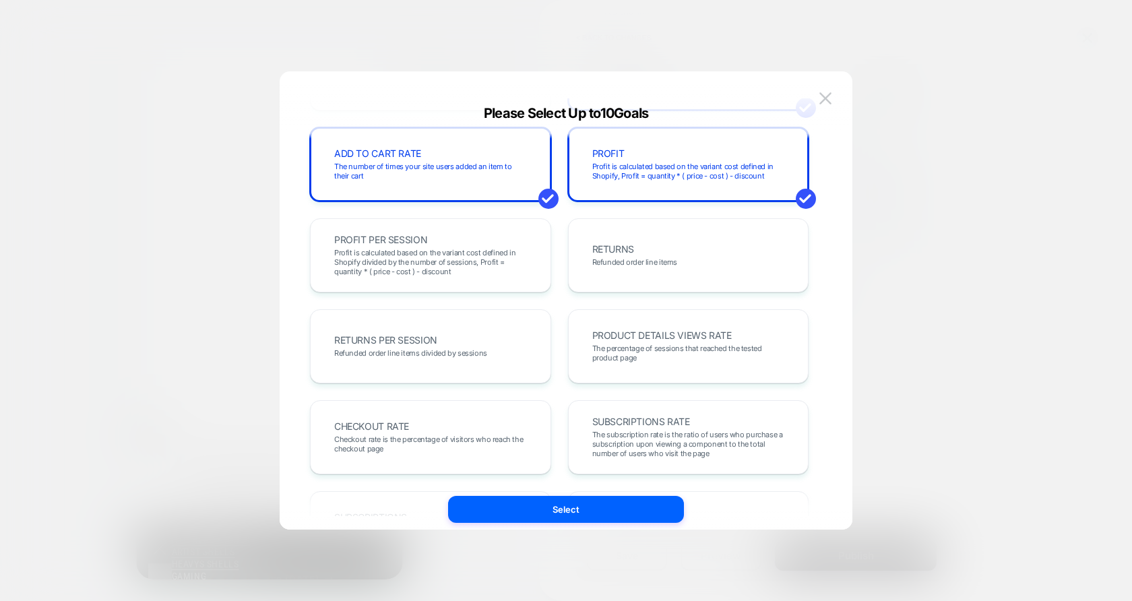
scroll to position [465, 0]
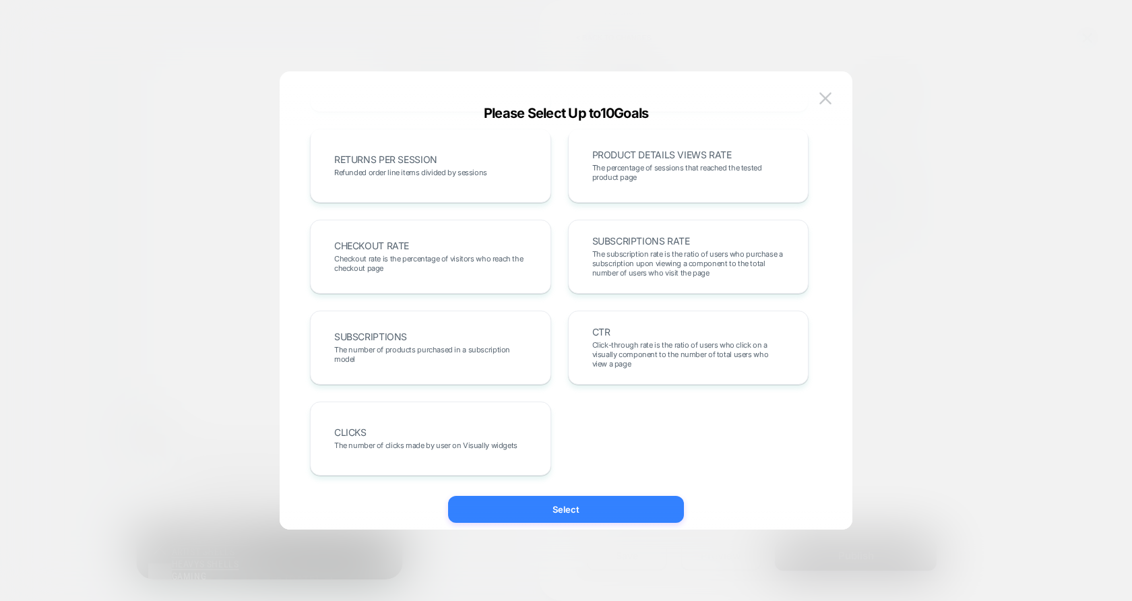
click at [590, 514] on button "Select" at bounding box center [566, 509] width 236 height 27
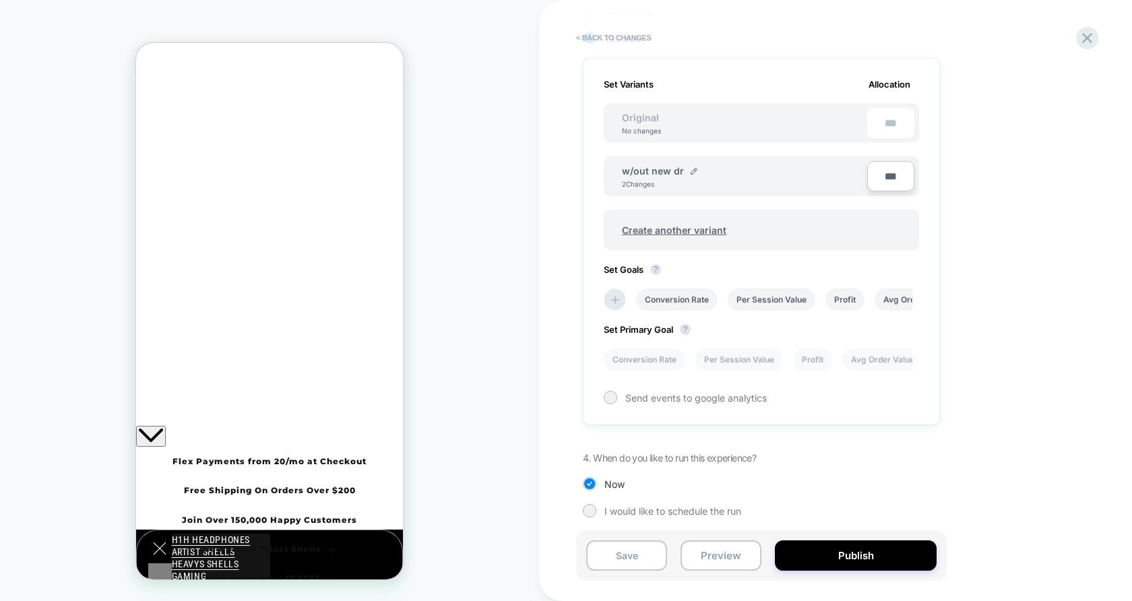
click at [650, 369] on div "Set Variants Allocation Original No changes *** w/out new dr 2 Changes *** Crea…" at bounding box center [761, 241] width 357 height 367
click at [654, 353] on li "Conversion Rate" at bounding box center [645, 359] width 82 height 22
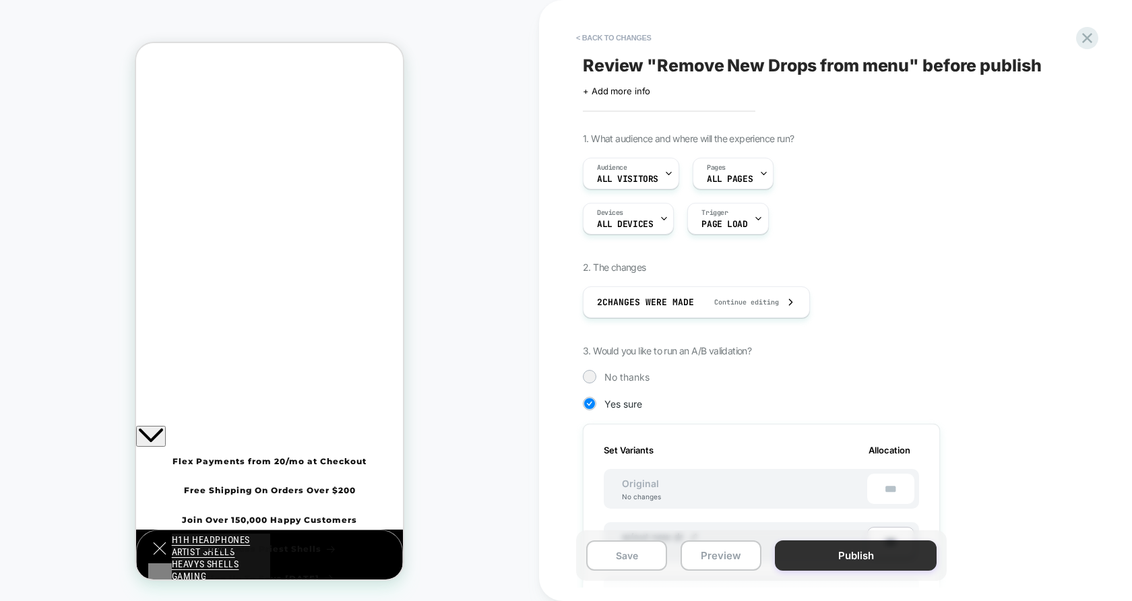
click at [865, 557] on button "Publish" at bounding box center [856, 555] width 162 height 30
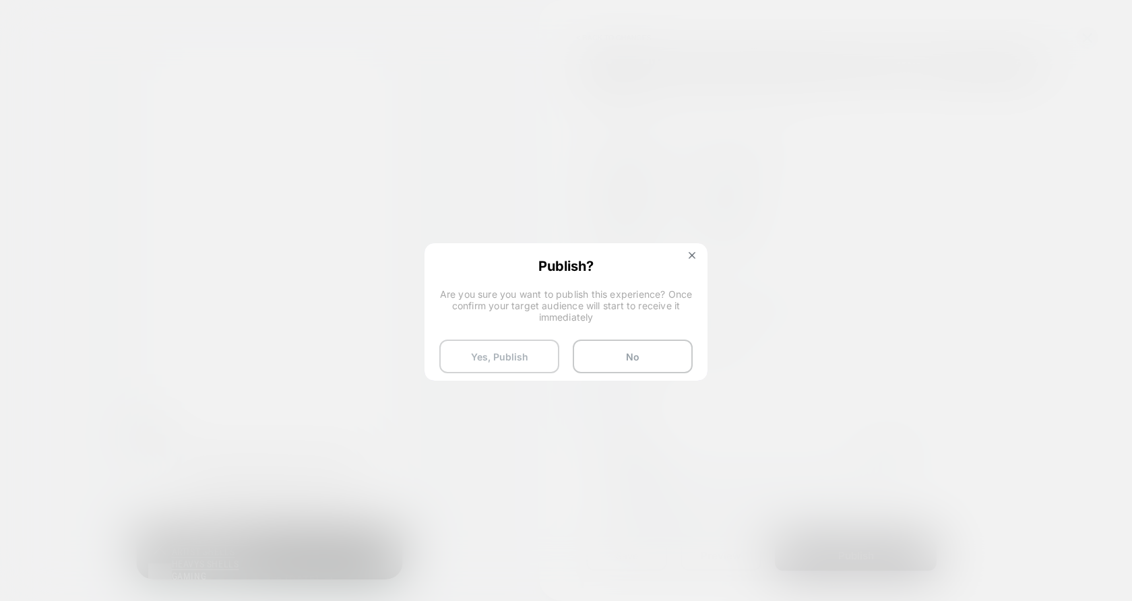
click at [527, 356] on button "Yes, Publish" at bounding box center [499, 357] width 120 height 34
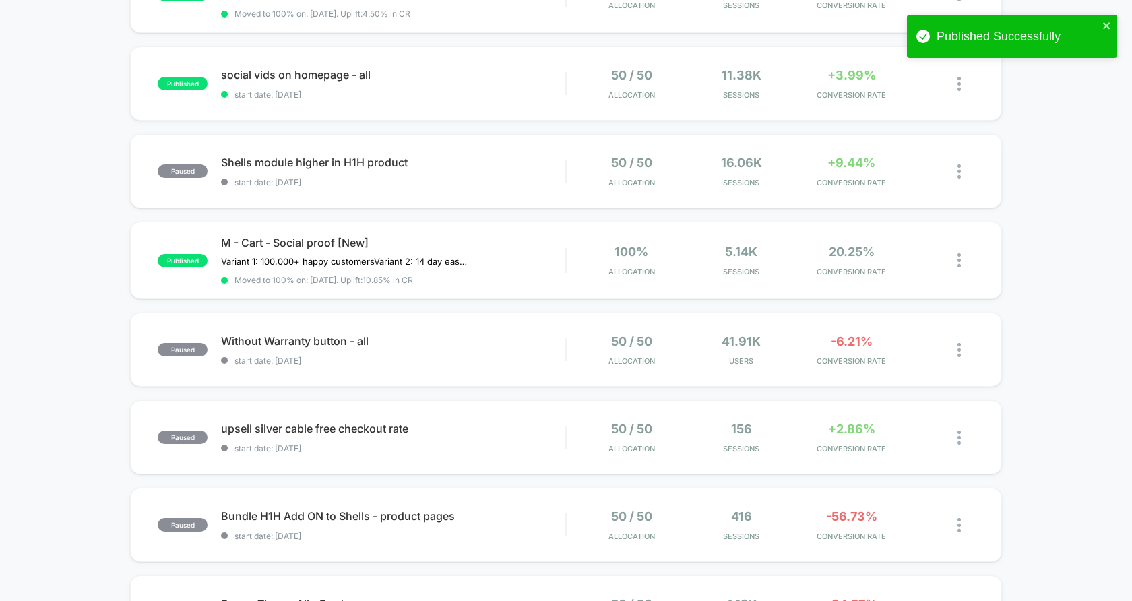
scroll to position [777, 0]
